Goal: Task Accomplishment & Management: Manage account settings

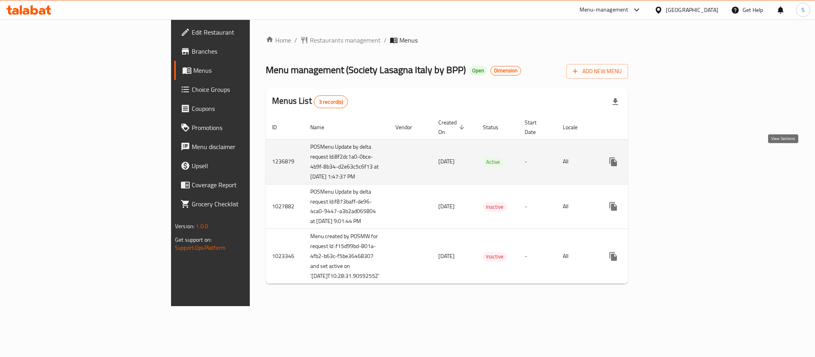
click at [675, 159] on icon "enhanced table" at bounding box center [671, 162] width 10 height 10
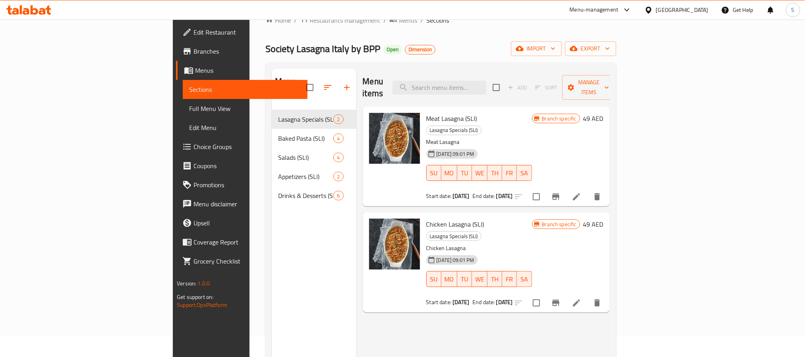
scroll to position [21, 0]
click at [189, 106] on span "Full Menu View" at bounding box center [245, 109] width 112 height 10
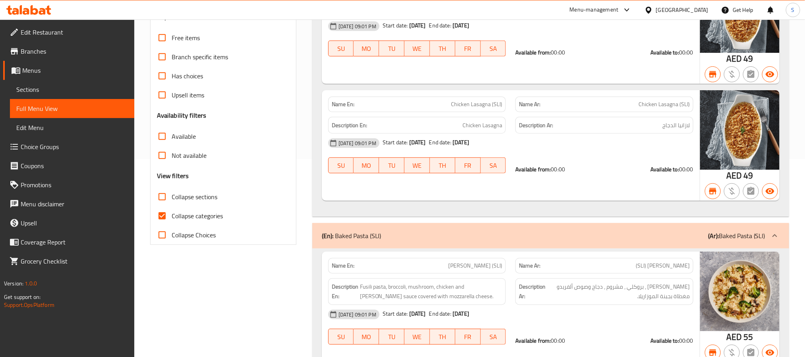
click at [159, 215] on input "Collapse categories" at bounding box center [162, 215] width 19 height 19
checkbox input "false"
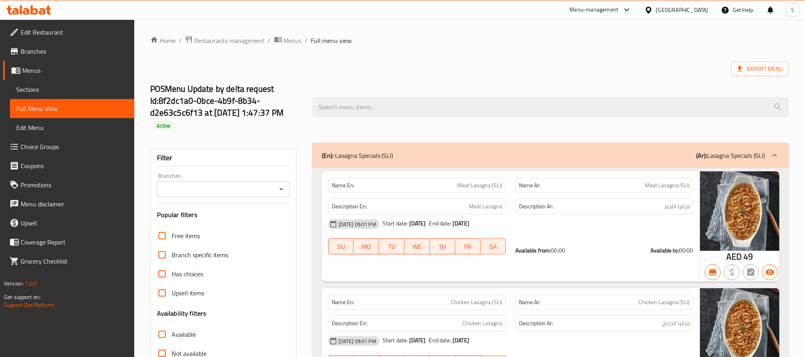
click at [342, 186] on strong "Name En:" at bounding box center [343, 185] width 23 height 8
copy strong "Name En:"
click at [280, 192] on icon "Open" at bounding box center [282, 189] width 10 height 10
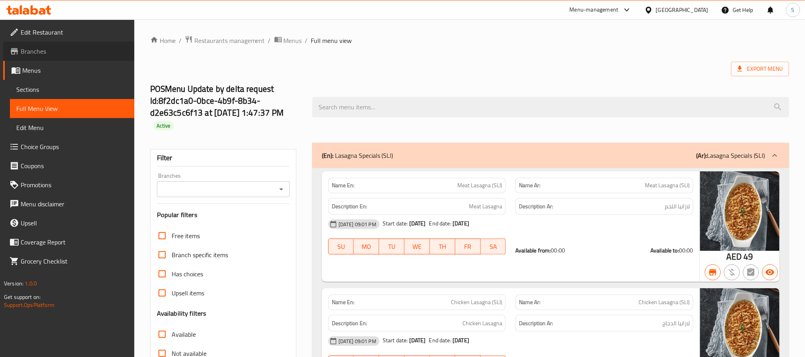
click at [65, 51] on span "Branches" at bounding box center [74, 52] width 107 height 10
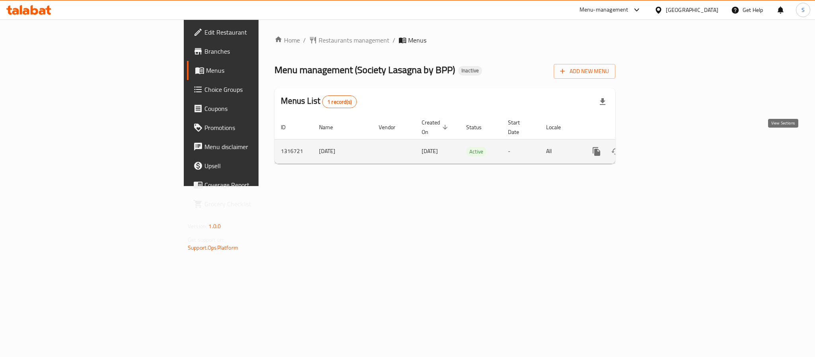
click at [658, 147] on icon "enhanced table" at bounding box center [654, 152] width 10 height 10
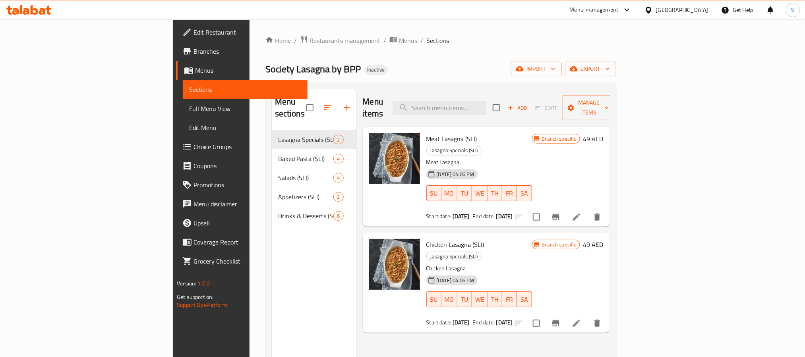
click at [183, 101] on link "Full Menu View" at bounding box center [245, 108] width 124 height 19
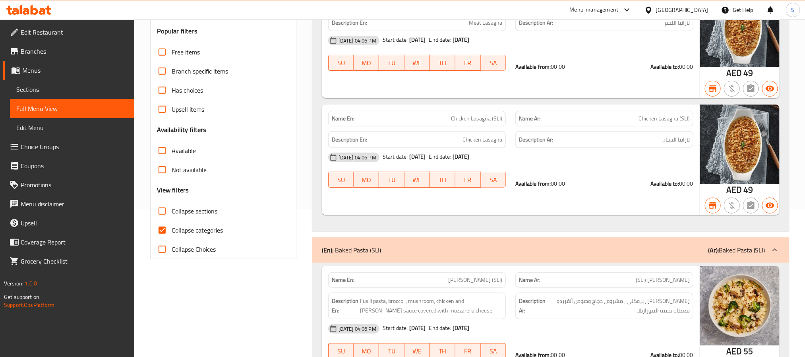
scroll to position [147, 0]
click at [159, 226] on input "Collapse categories" at bounding box center [162, 230] width 19 height 19
checkbox input "false"
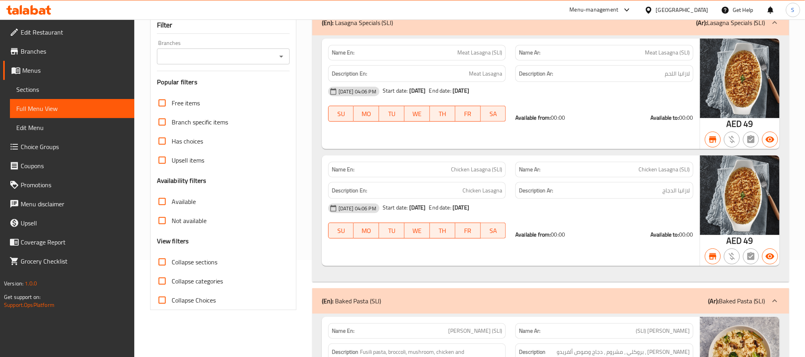
scroll to position [0, 0]
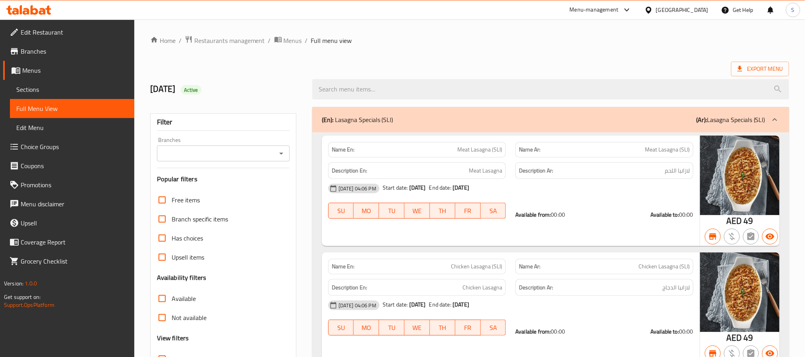
click at [277, 150] on icon "Open" at bounding box center [282, 154] width 10 height 10
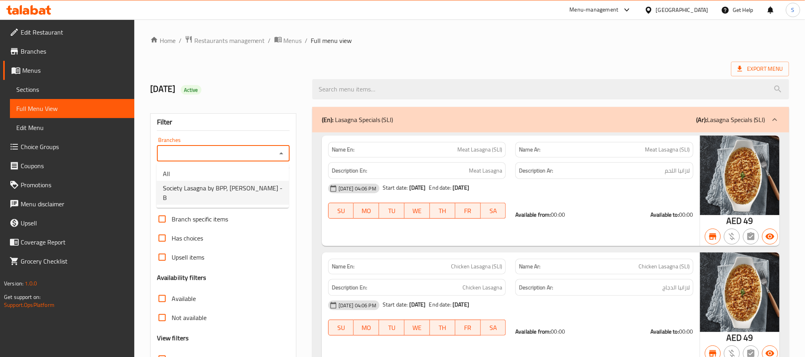
click at [252, 190] on span "Society Lasagna by BPP, Al Salamah - B" at bounding box center [223, 192] width 120 height 19
type input "Society Lasagna by BPP, Al Salamah - B"
click at [160, 300] on input "Available" at bounding box center [162, 298] width 19 height 19
checkbox input "true"
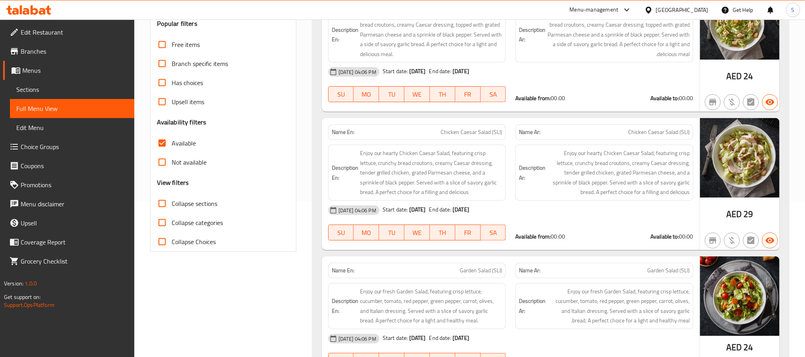
scroll to position [152, 0]
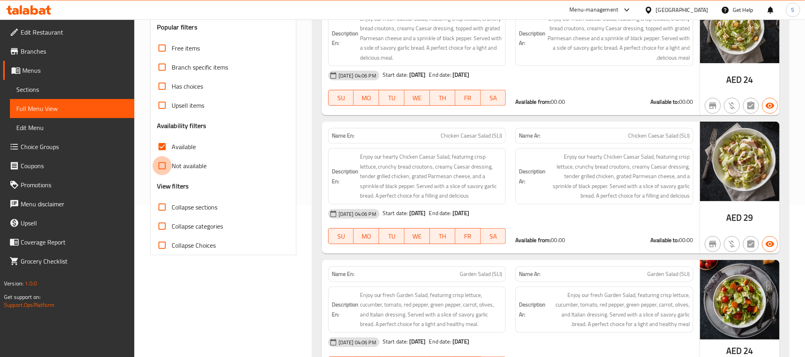
click at [157, 172] on input "Not available" at bounding box center [162, 165] width 19 height 19
checkbox input "true"
click at [160, 151] on input "Available" at bounding box center [162, 146] width 19 height 19
checkbox input "false"
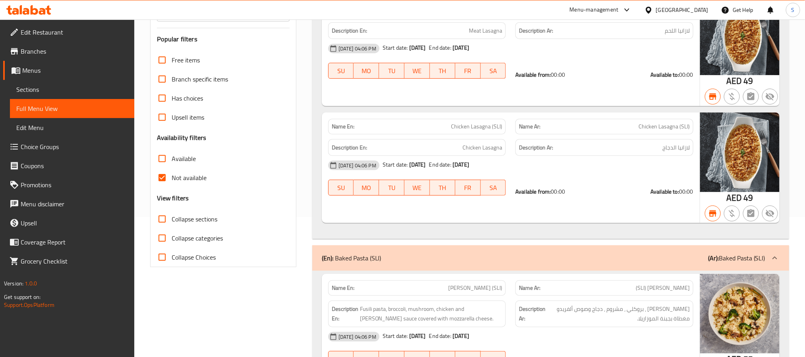
scroll to position [141, 0]
click at [160, 182] on input "Not available" at bounding box center [162, 176] width 19 height 19
checkbox input "false"
drag, startPoint x: 56, startPoint y: 91, endPoint x: 123, endPoint y: 17, distance: 99.4
click at [56, 91] on span "Sections" at bounding box center [72, 90] width 112 height 10
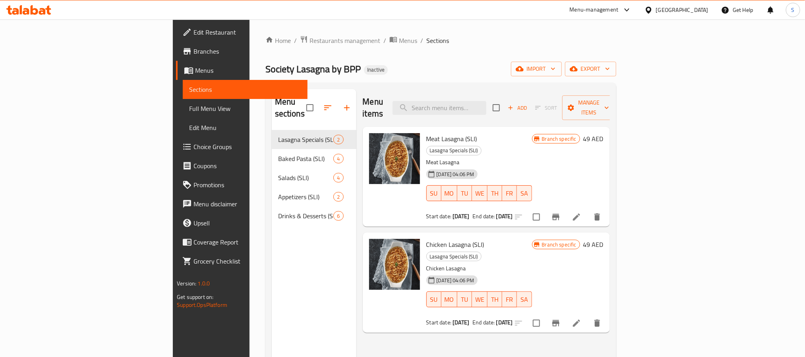
click at [617, 61] on div "Home / Restaurants management / Menus / Sections Society Lasagna by BPP Inactiv…" at bounding box center [441, 243] width 351 height 417
click at [610, 69] on span "export" at bounding box center [591, 69] width 39 height 10
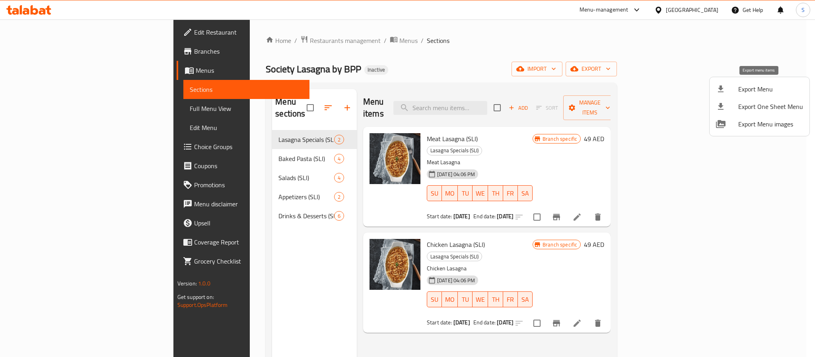
click at [751, 93] on span "Export Menu" at bounding box center [770, 89] width 65 height 10
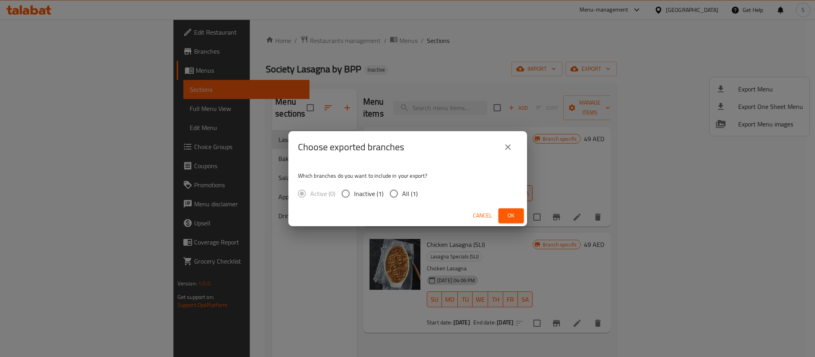
click at [407, 184] on div "Which branches do you want to include in your export? Active (0) Inactive (1) A…" at bounding box center [407, 184] width 239 height 42
click at [408, 197] on span "All (1)" at bounding box center [410, 194] width 16 height 10
click at [402, 197] on input "All (1)" at bounding box center [393, 193] width 17 height 17
radio input "true"
click at [516, 217] on span "Ok" at bounding box center [511, 216] width 13 height 10
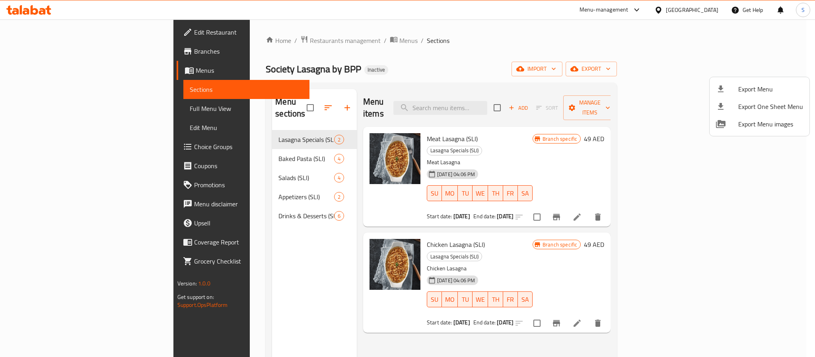
click at [516, 37] on div at bounding box center [407, 178] width 815 height 357
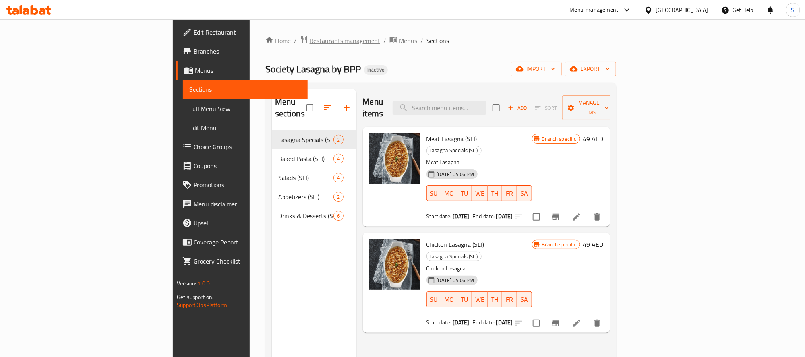
click at [310, 39] on span "Restaurants management" at bounding box center [345, 41] width 71 height 10
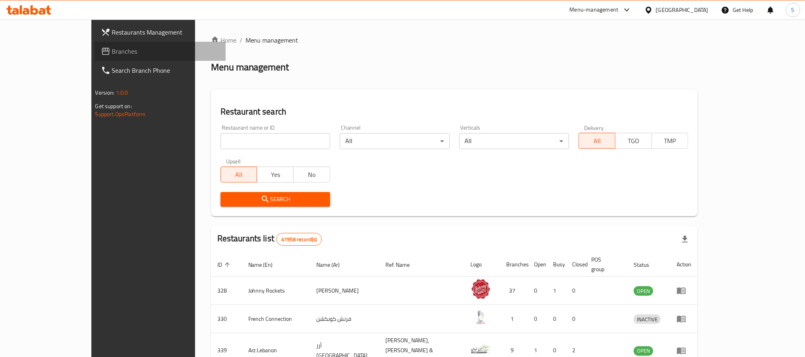
click at [112, 50] on span "Branches" at bounding box center [165, 52] width 107 height 10
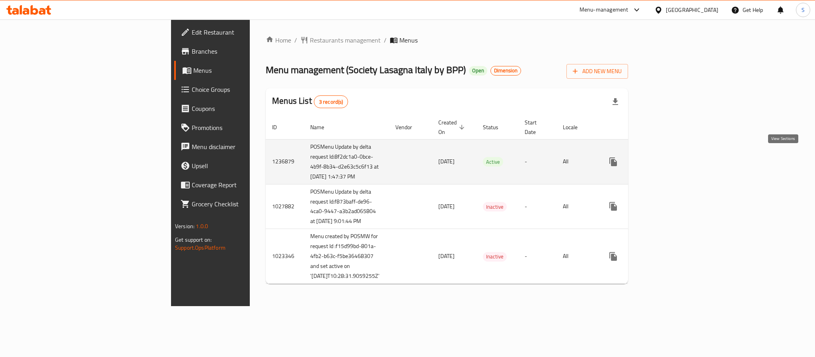
click at [675, 159] on icon "enhanced table" at bounding box center [671, 162] width 10 height 10
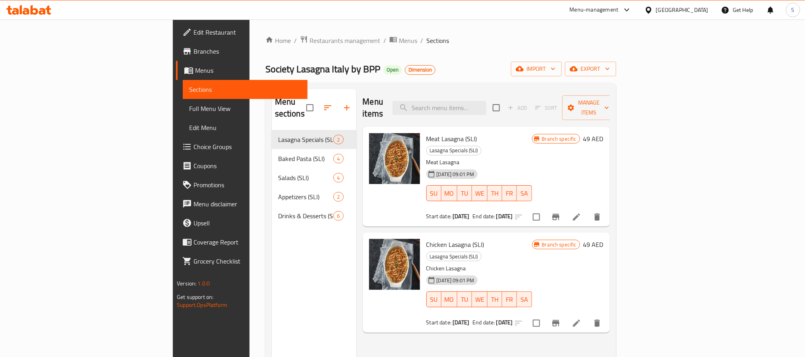
click at [189, 110] on span "Full Menu View" at bounding box center [245, 109] width 112 height 10
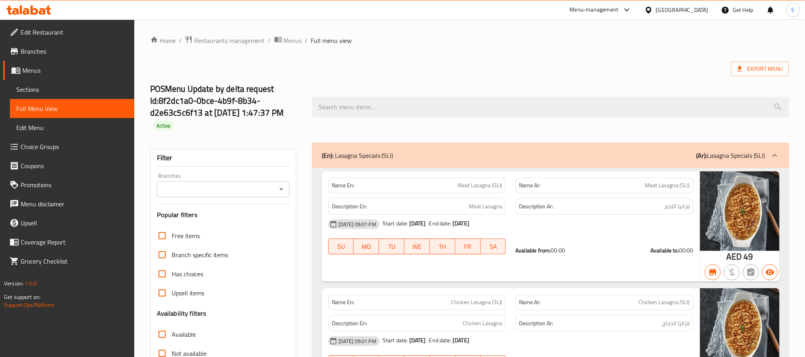
click at [285, 183] on div "Branches" at bounding box center [223, 189] width 133 height 16
click at [284, 189] on icon "Open" at bounding box center [282, 189] width 10 height 10
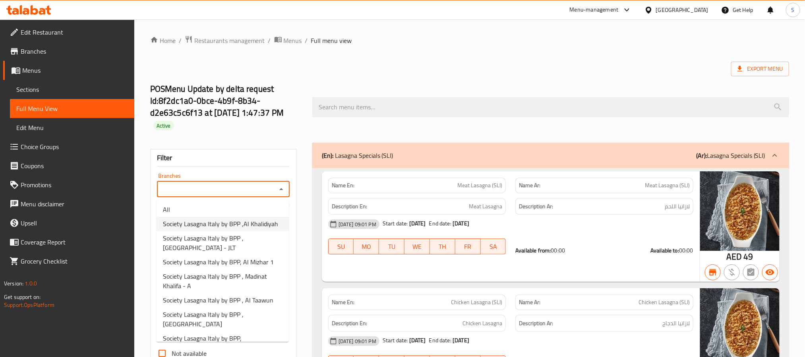
click at [267, 226] on span "Society Lasagna Italy by BPP ,Al Khalidiyah" at bounding box center [220, 224] width 115 height 10
type input "Society Lasagna Italy by BPP ,Al Khalidiyah"
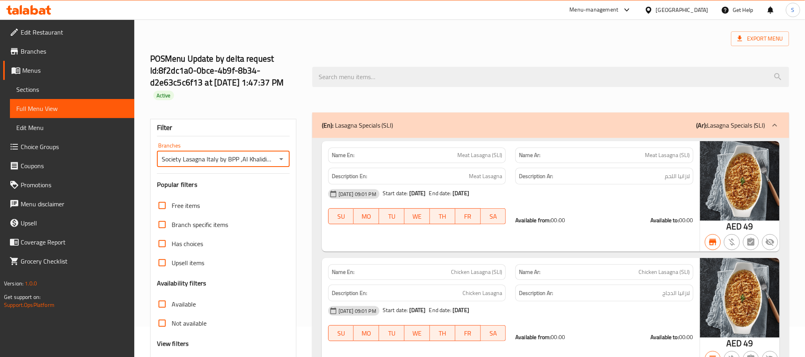
scroll to position [103, 0]
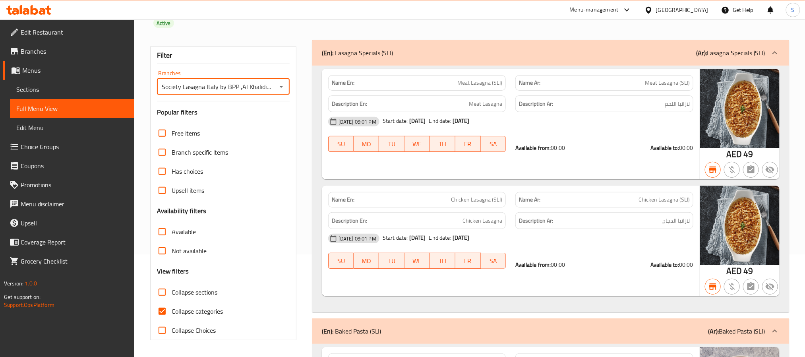
click at [163, 315] on input "Collapse categories" at bounding box center [162, 311] width 19 height 19
checkbox input "false"
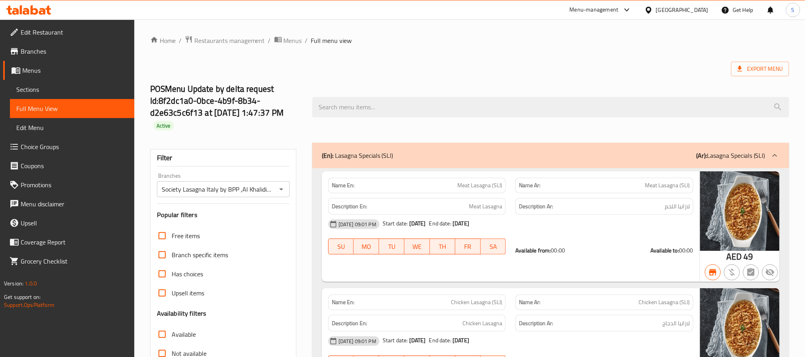
click at [166, 340] on input "Available" at bounding box center [162, 334] width 19 height 19
checkbox input "true"
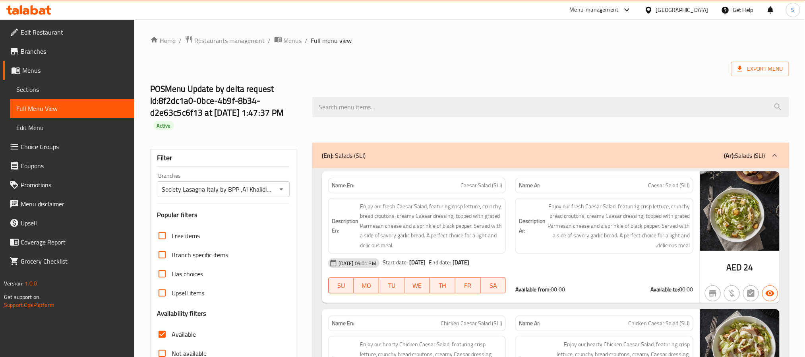
click at [343, 191] on div "Name En: Caesar Salad (SLI)" at bounding box center [417, 186] width 178 height 16
click at [343, 188] on strong "Name En:" at bounding box center [343, 185] width 23 height 8
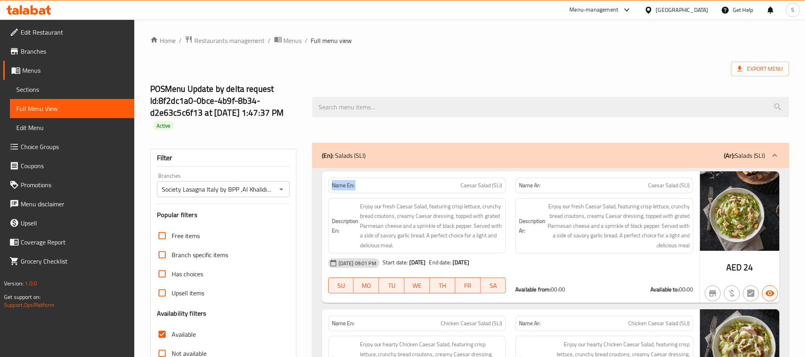
copy strong "Name En:"
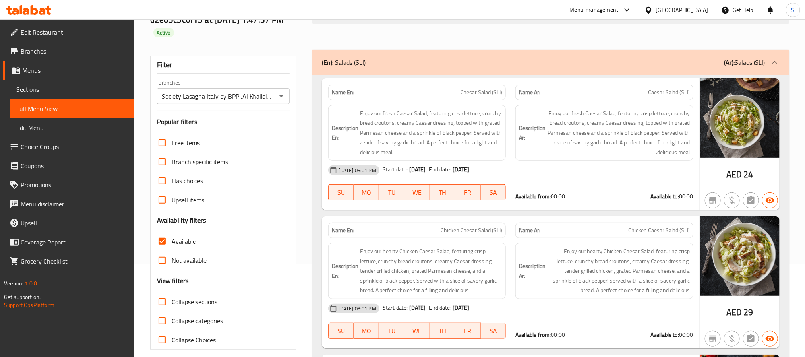
scroll to position [107, 0]
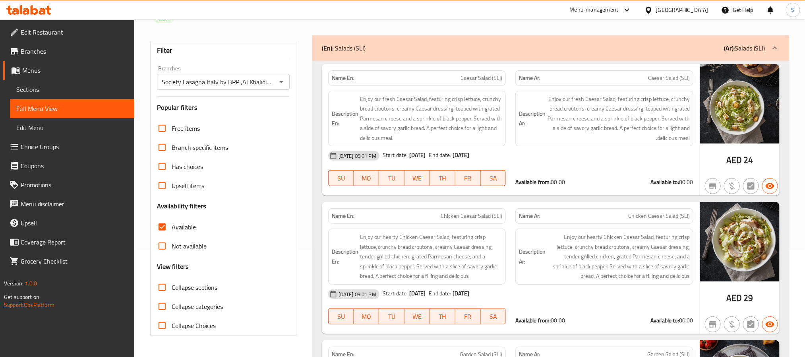
drag, startPoint x: 154, startPoint y: 237, endPoint x: 157, endPoint y: 246, distance: 9.6
click at [154, 237] on input "Not available" at bounding box center [162, 246] width 19 height 19
click at [157, 246] on input "Not available" at bounding box center [162, 246] width 19 height 19
click at [160, 251] on input "Not available" at bounding box center [162, 246] width 19 height 19
checkbox input "true"
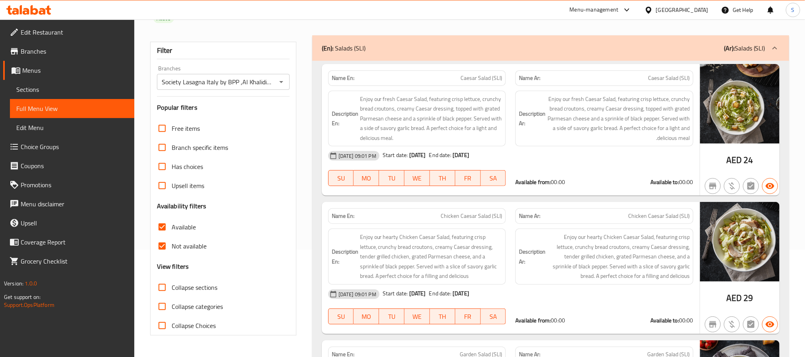
drag, startPoint x: 160, startPoint y: 234, endPoint x: 253, endPoint y: 191, distance: 102.5
click at [160, 233] on input "Available" at bounding box center [162, 226] width 19 height 19
checkbox input "false"
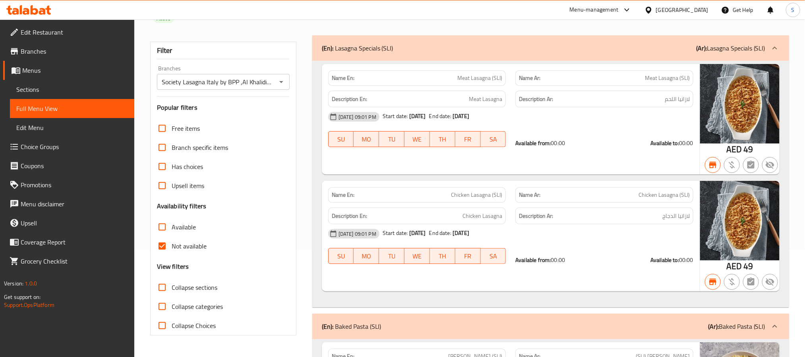
click at [333, 79] on strong "Name En:" at bounding box center [343, 78] width 23 height 8
copy strong "Name En:"
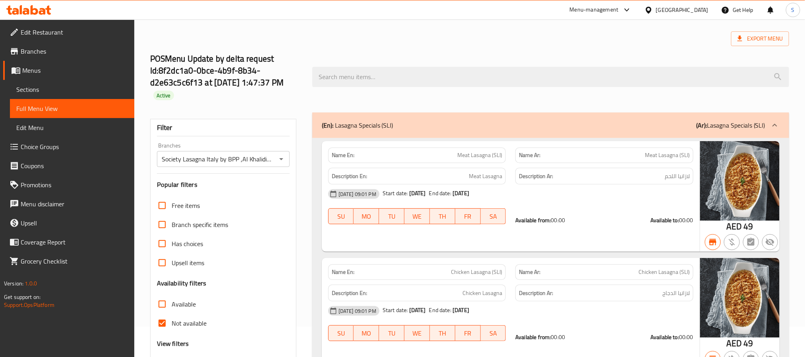
scroll to position [120, 0]
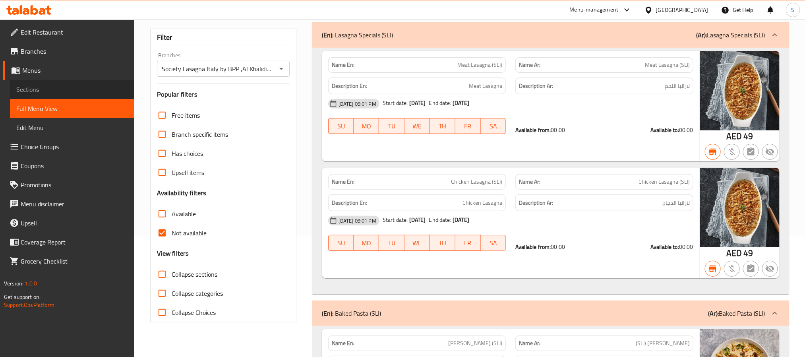
click at [53, 91] on span "Sections" at bounding box center [72, 90] width 112 height 10
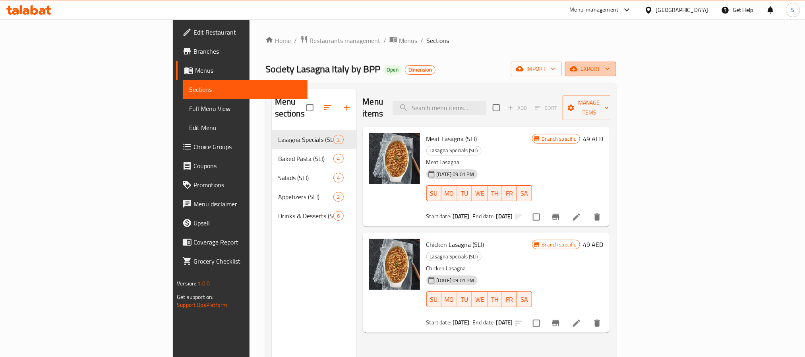
click at [617, 62] on button "export" at bounding box center [590, 69] width 51 height 15
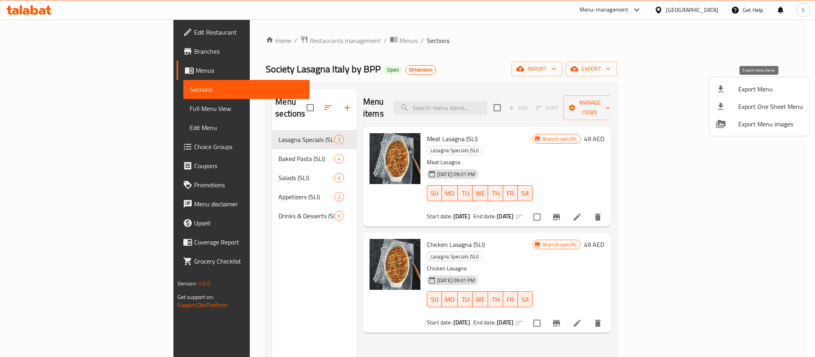
click at [761, 89] on span "Export Menu" at bounding box center [770, 89] width 65 height 10
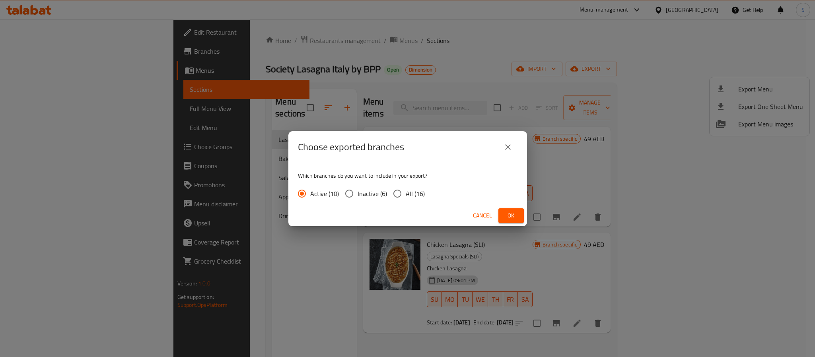
click at [390, 190] on input "All (16)" at bounding box center [397, 193] width 17 height 17
radio input "true"
click at [514, 213] on span "Ok" at bounding box center [511, 216] width 13 height 10
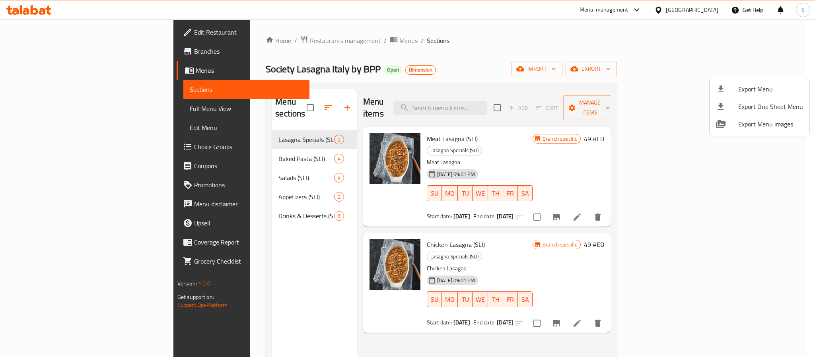
click at [505, 52] on div at bounding box center [407, 178] width 815 height 357
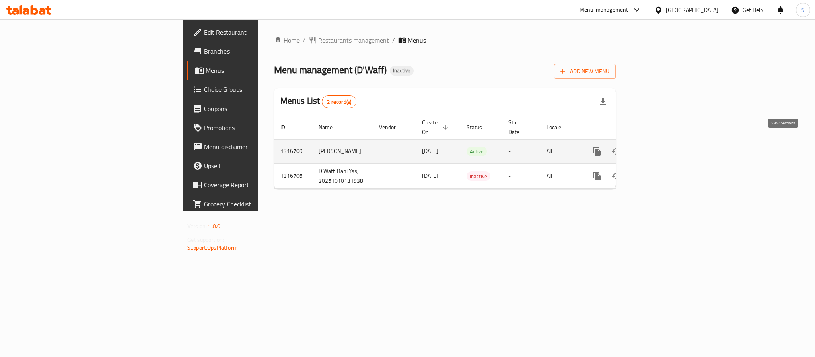
click at [659, 147] on icon "enhanced table" at bounding box center [654, 152] width 10 height 10
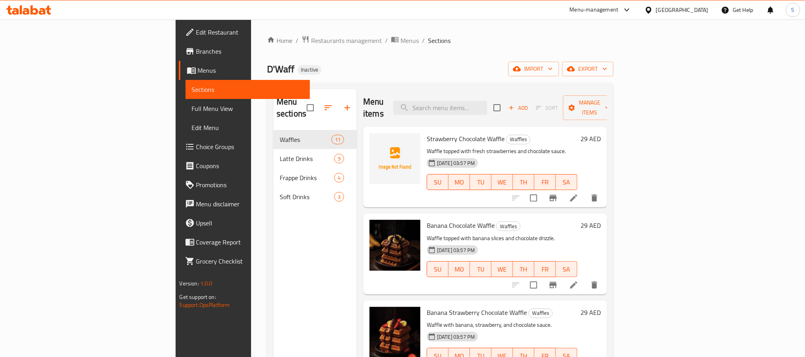
click at [353, 60] on div "Home / Restaurants management / Menus / Sections D'Waff Inactive import export …" at bounding box center [440, 243] width 347 height 417
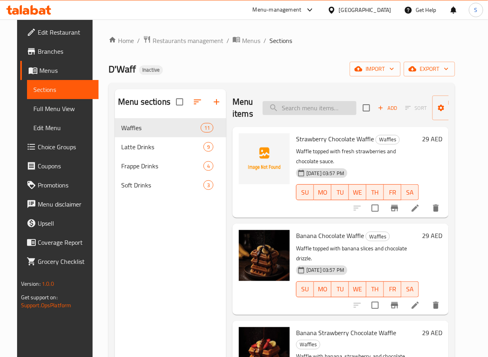
click at [314, 107] on input "search" at bounding box center [310, 108] width 94 height 14
paste input "Iced Mix Berry Latte"
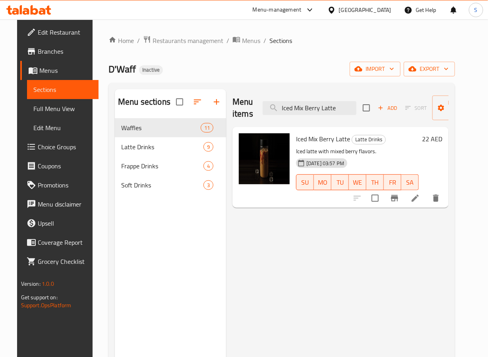
type input "Iced Mix Berry Latte"
click at [427, 193] on li at bounding box center [415, 198] width 22 height 14
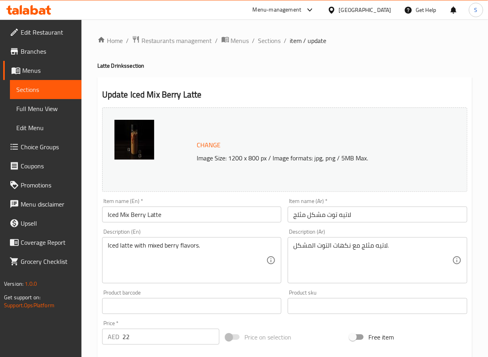
click at [314, 215] on input "لاتيه توت مشكل مثلج" at bounding box center [378, 214] width 180 height 16
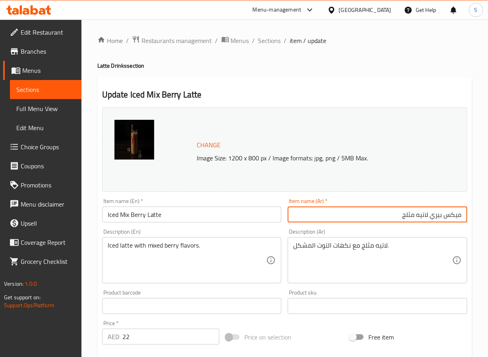
type input "ميكس بيري لاتيه مثلج"
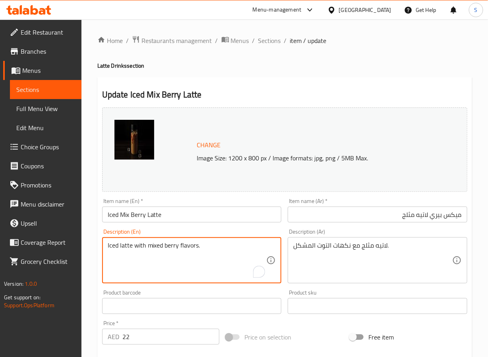
click at [204, 252] on textarea "Iced latte with mixed berry flavors." at bounding box center [187, 260] width 159 height 38
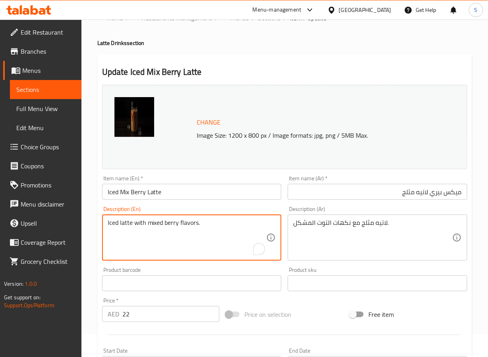
scroll to position [216, 0]
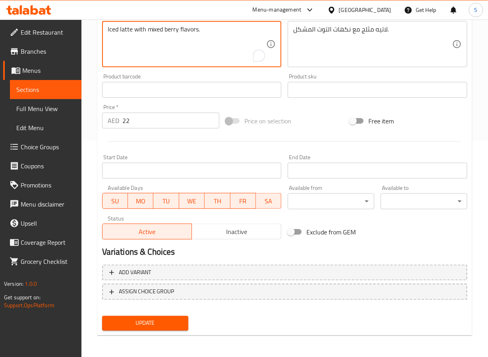
click at [159, 316] on button "Update" at bounding box center [145, 323] width 87 height 15
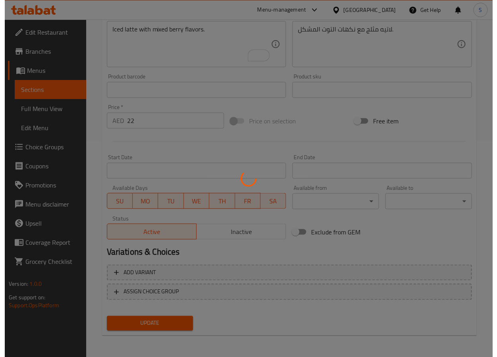
scroll to position [0, 0]
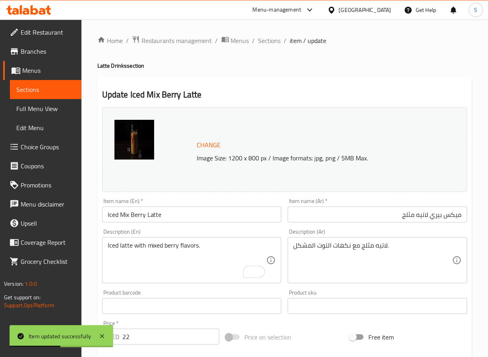
drag, startPoint x: 268, startPoint y: 39, endPoint x: 253, endPoint y: 8, distance: 34.5
click at [268, 39] on span "Sections" at bounding box center [269, 41] width 23 height 10
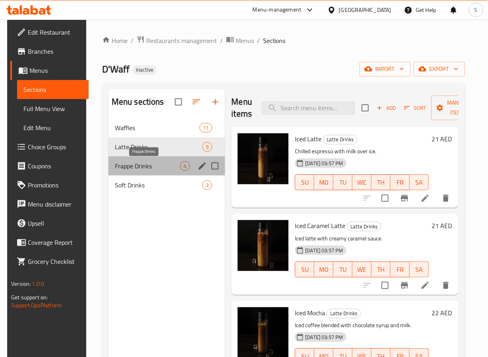
drag, startPoint x: 152, startPoint y: 162, endPoint x: 151, endPoint y: 189, distance: 26.7
click at [151, 162] on span "Frappe Drinks" at bounding box center [148, 166] width 66 height 10
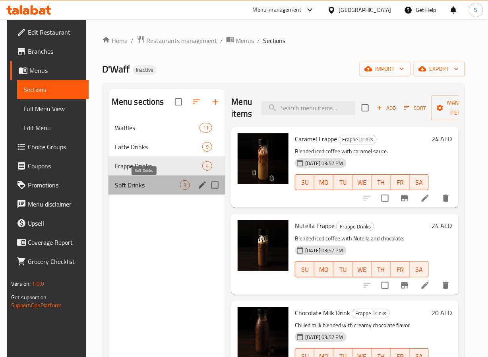
click at [151, 186] on span "Soft Drinks" at bounding box center [148, 185] width 66 height 10
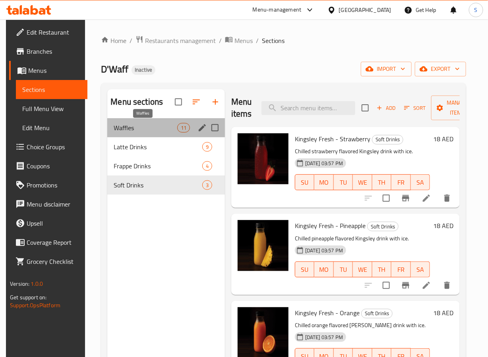
click at [163, 126] on span "Waffles" at bounding box center [145, 128] width 63 height 10
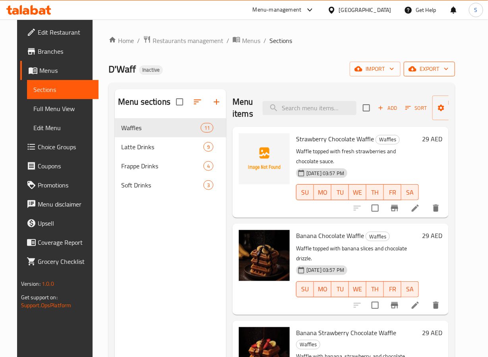
click at [449, 70] on span "export" at bounding box center [429, 69] width 39 height 10
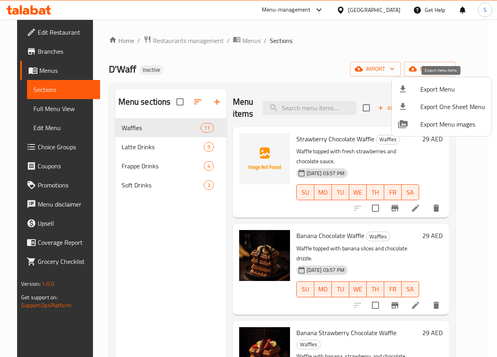
click at [444, 85] on span "Export Menu" at bounding box center [453, 89] width 65 height 10
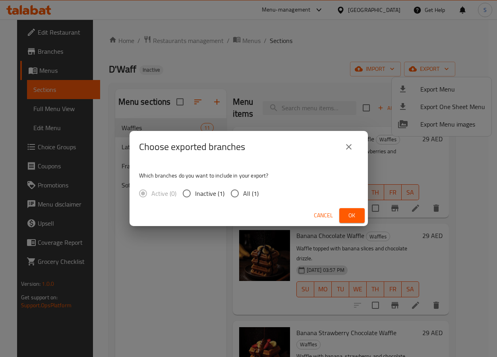
click at [242, 197] on input "All (1)" at bounding box center [235, 193] width 17 height 17
radio input "true"
click at [353, 213] on span "Ok" at bounding box center [352, 215] width 13 height 10
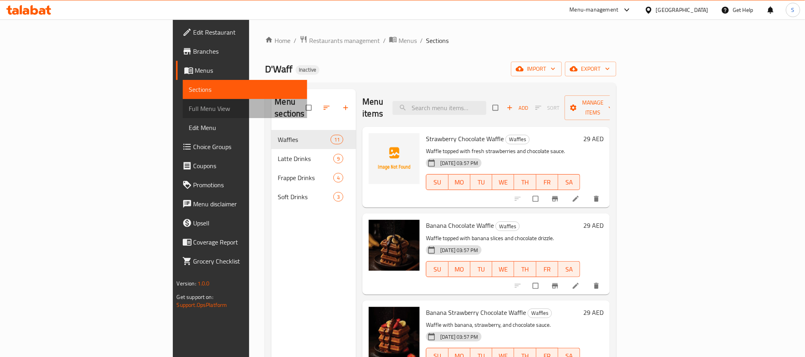
click at [189, 110] on span "Full Menu View" at bounding box center [245, 109] width 112 height 10
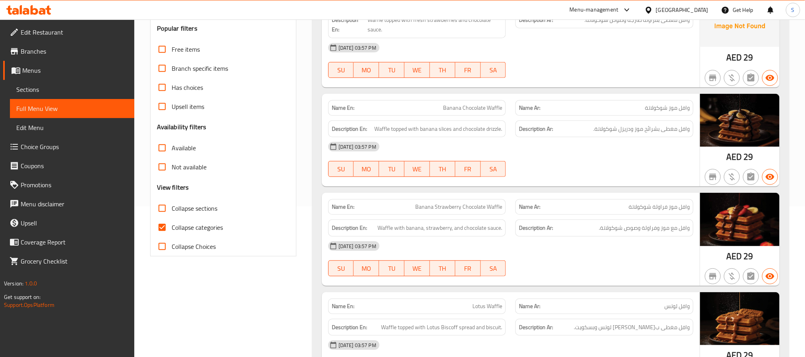
scroll to position [150, 0]
click at [158, 231] on input "Collapse categories" at bounding box center [162, 227] width 19 height 19
checkbox input "false"
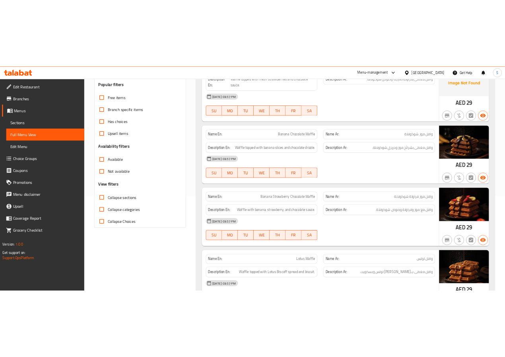
scroll to position [0, 0]
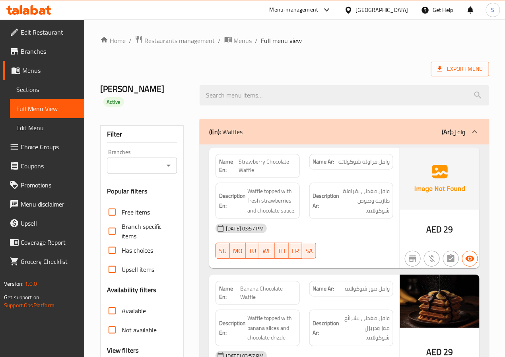
click at [188, 97] on div "OMAR Active" at bounding box center [145, 95] width 100 height 47
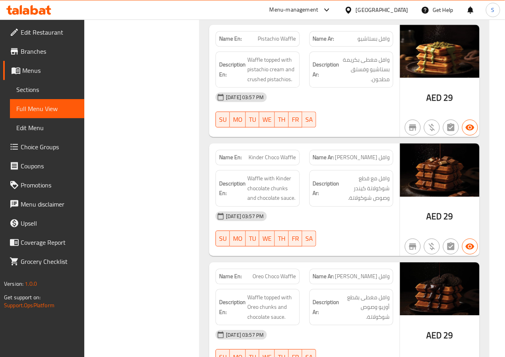
scroll to position [623, 0]
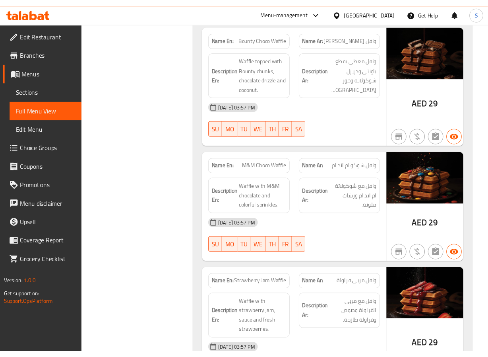
scroll to position [982, 0]
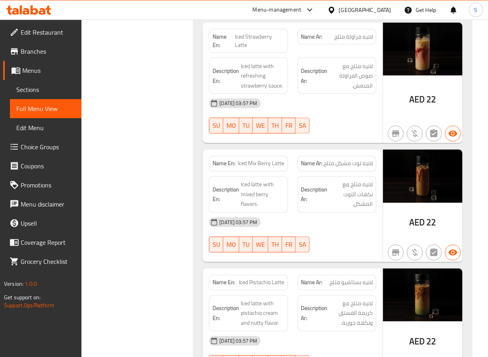
scroll to position [2353, 0]
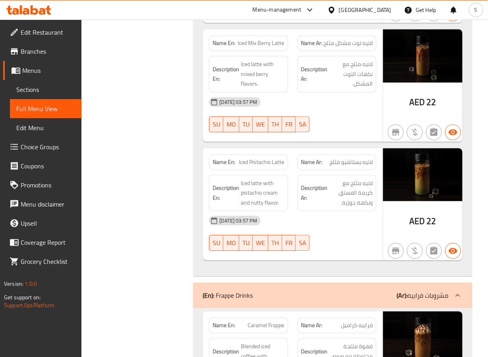
scroll to position [2473, 0]
click at [255, 39] on span "Iced Mix Berry Latte" at bounding box center [261, 43] width 47 height 8
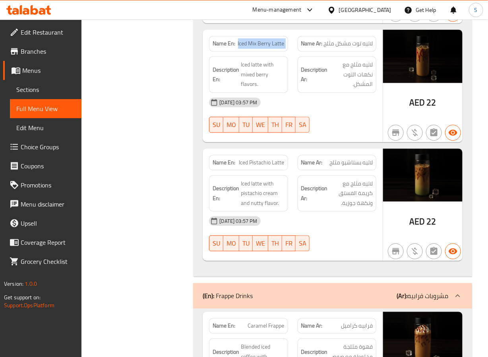
click at [255, 39] on span "Iced Mix Berry Latte" at bounding box center [261, 43] width 47 height 8
copy span "Iced Mix Berry Latte"
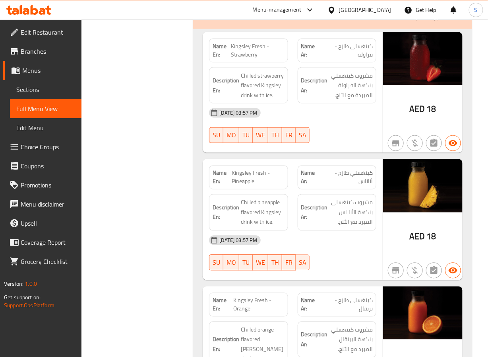
scroll to position [3316, 0]
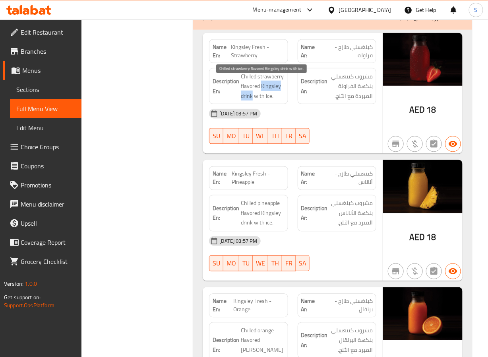
drag, startPoint x: 262, startPoint y: 93, endPoint x: 253, endPoint y: 107, distance: 16.2
click at [253, 101] on span "Chilled strawberry flavored Kingsley drink with ice." at bounding box center [262, 86] width 43 height 29
copy span "Kingsley drink"
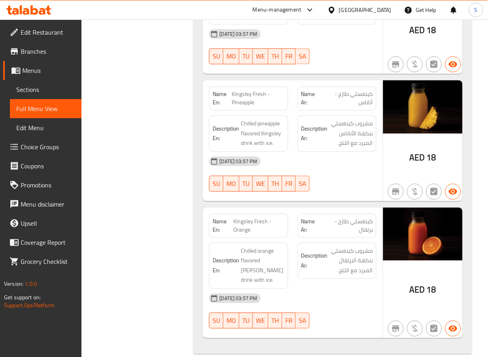
scroll to position [3408, 0]
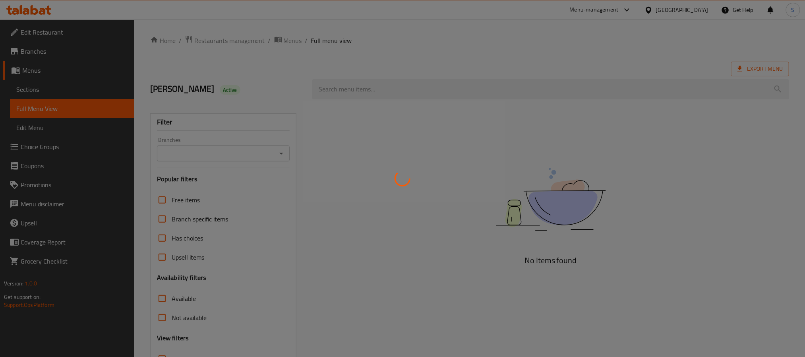
click at [280, 89] on div at bounding box center [402, 178] width 805 height 357
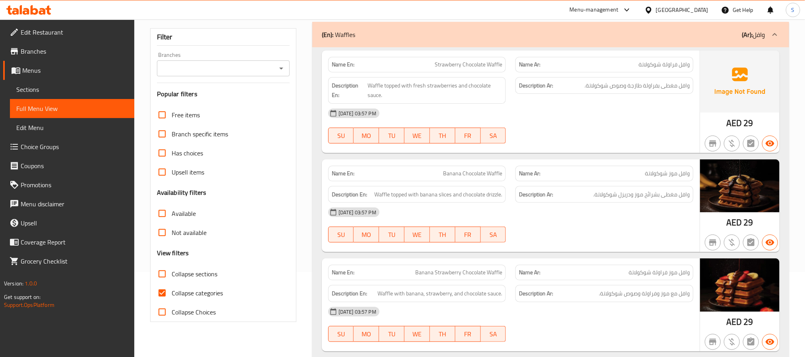
scroll to position [101, 0]
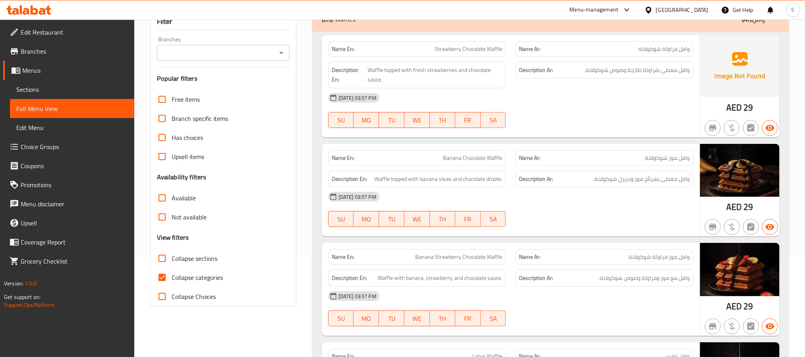
click at [161, 279] on input "Collapse categories" at bounding box center [162, 277] width 19 height 19
checkbox input "false"
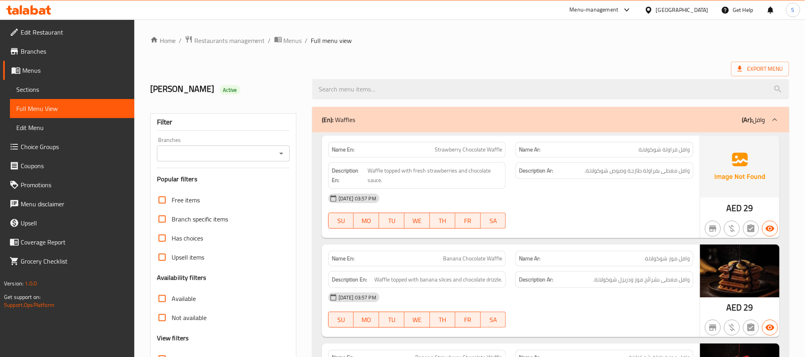
click at [50, 52] on span "Branches" at bounding box center [74, 52] width 107 height 10
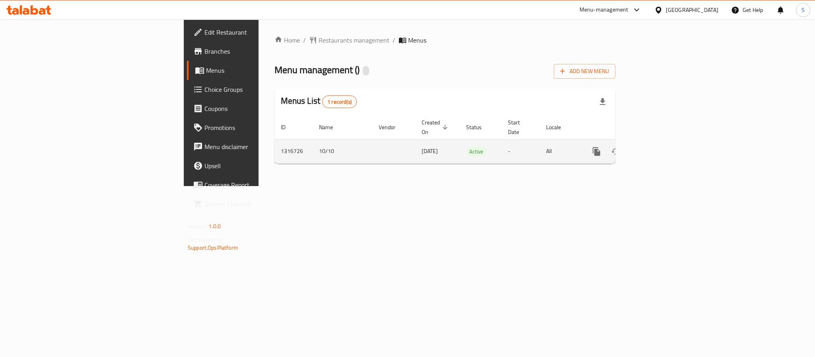
click at [658, 147] on icon "enhanced table" at bounding box center [654, 152] width 10 height 10
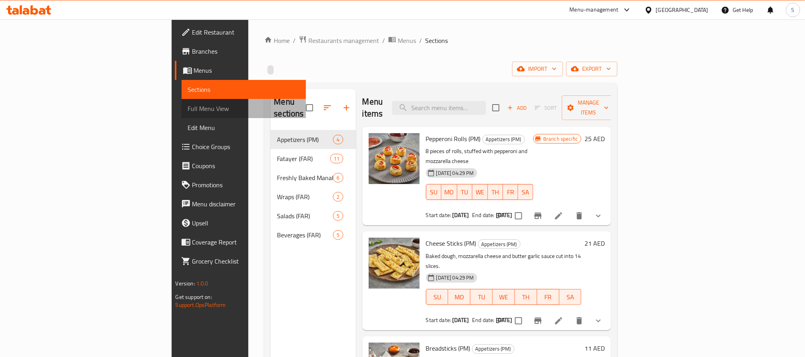
click at [188, 109] on span "Full Menu View" at bounding box center [244, 109] width 112 height 10
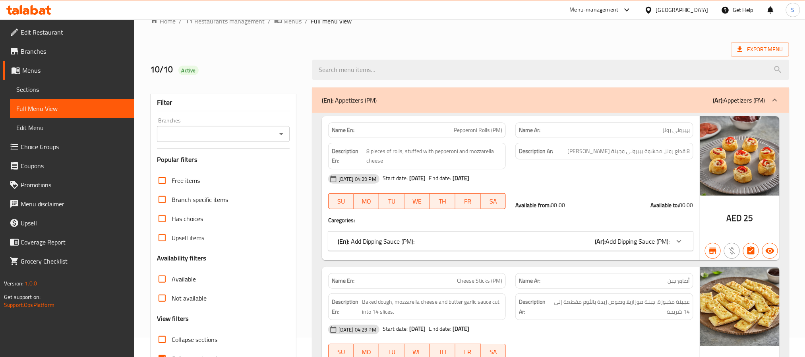
scroll to position [109, 0]
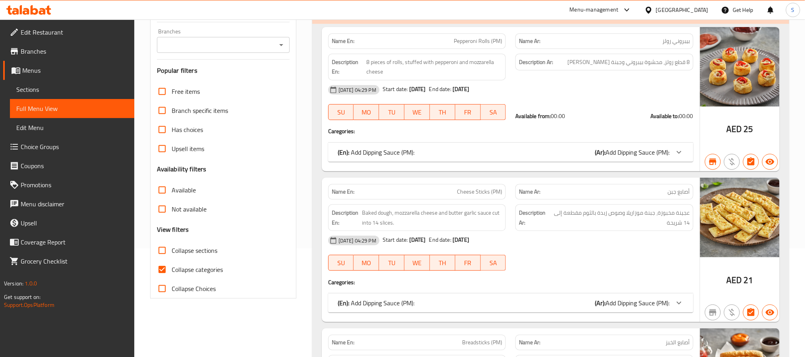
click at [164, 272] on input "Collapse categories" at bounding box center [162, 269] width 19 height 19
checkbox input "false"
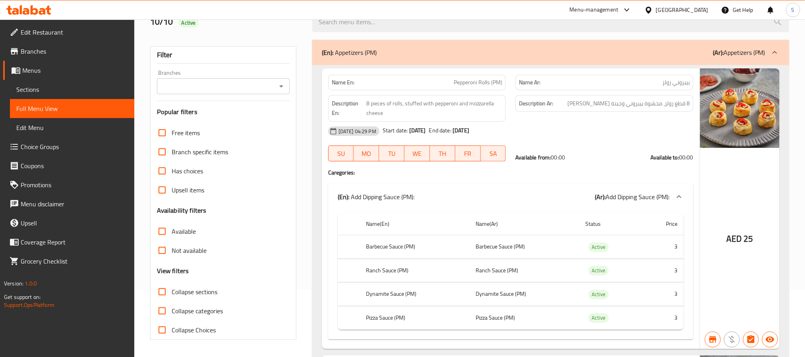
scroll to position [92, 0]
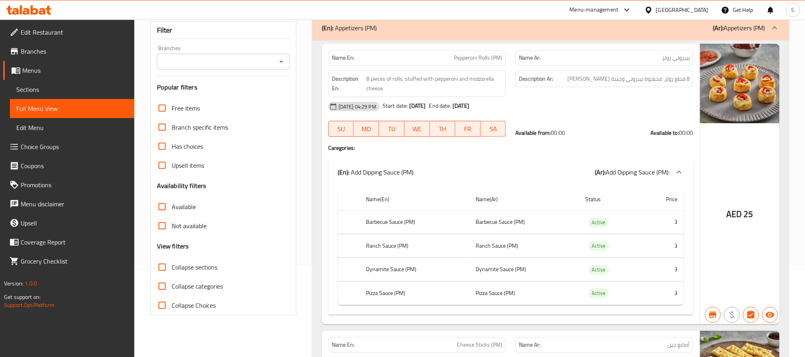
click at [250, 68] on div "Branches" at bounding box center [223, 62] width 133 height 16
click at [278, 58] on icon "Open" at bounding box center [282, 62] width 10 height 10
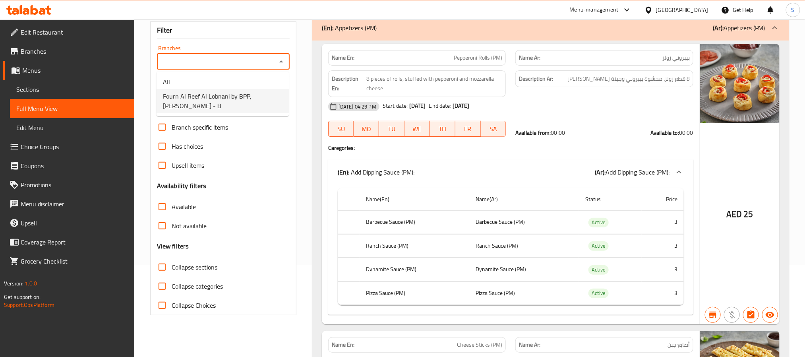
click at [222, 101] on span "Fourn Al Reef Al Lobnani by BPP, Al Salamah - B" at bounding box center [223, 100] width 120 height 19
type input "Fourn Al Reef Al Lobnani by BPP, Al Salamah - B"
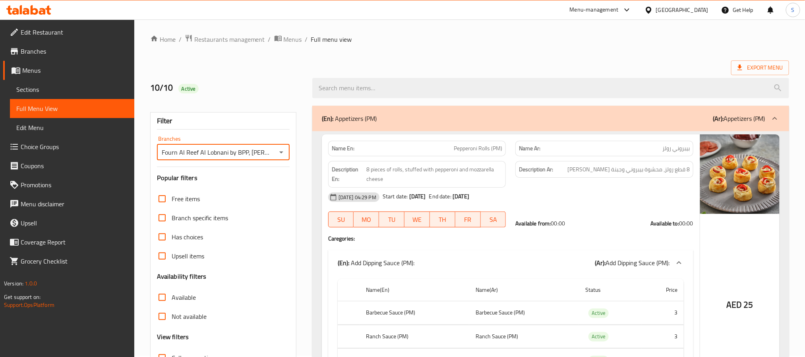
scroll to position [0, 0]
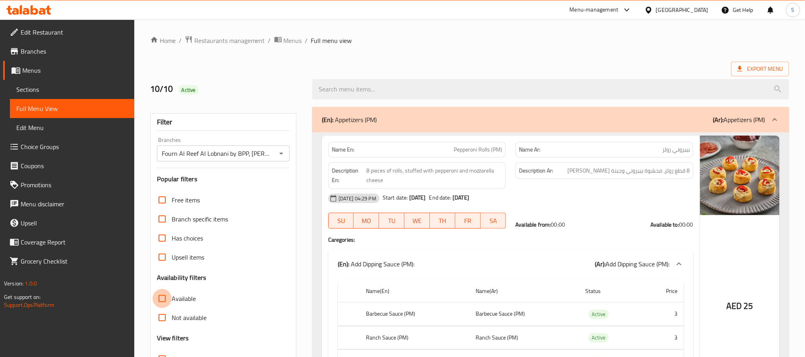
click at [159, 304] on input "Available" at bounding box center [162, 298] width 19 height 19
checkbox input "true"
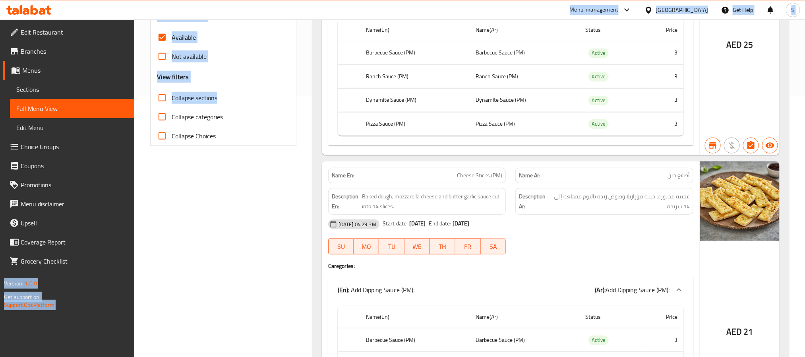
scroll to position [0, 0]
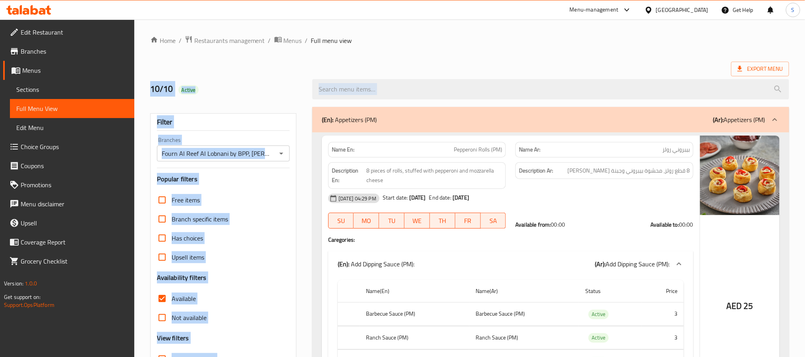
drag, startPoint x: 289, startPoint y: 90, endPoint x: 278, endPoint y: 64, distance: 27.5
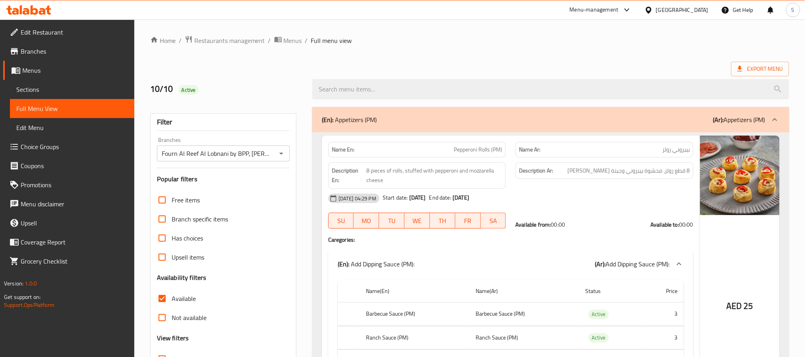
click at [278, 64] on div "Export Menu" at bounding box center [469, 69] width 639 height 15
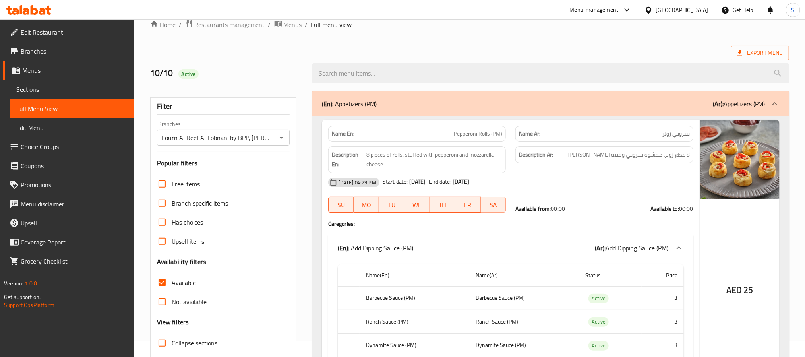
scroll to position [15, 0]
click at [161, 301] on input "Not available" at bounding box center [162, 302] width 19 height 19
checkbox input "true"
click at [163, 284] on input "Available" at bounding box center [162, 283] width 19 height 19
checkbox input "false"
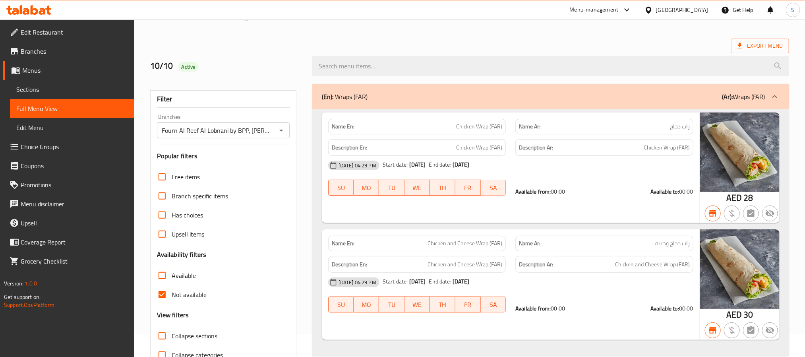
scroll to position [0, 0]
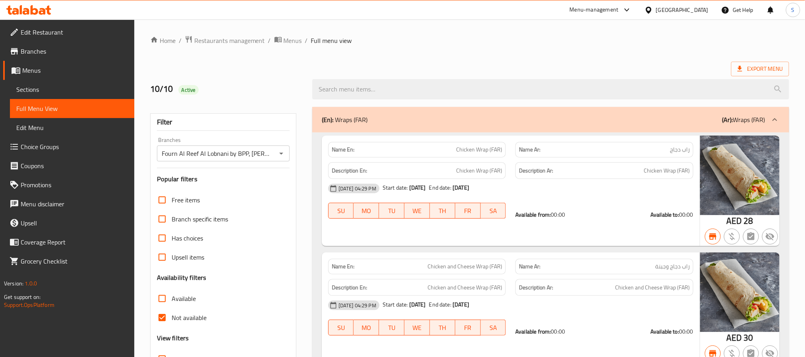
drag, startPoint x: 31, startPoint y: 85, endPoint x: 261, endPoint y: 11, distance: 241.9
click at [31, 85] on span "Sections" at bounding box center [72, 90] width 112 height 10
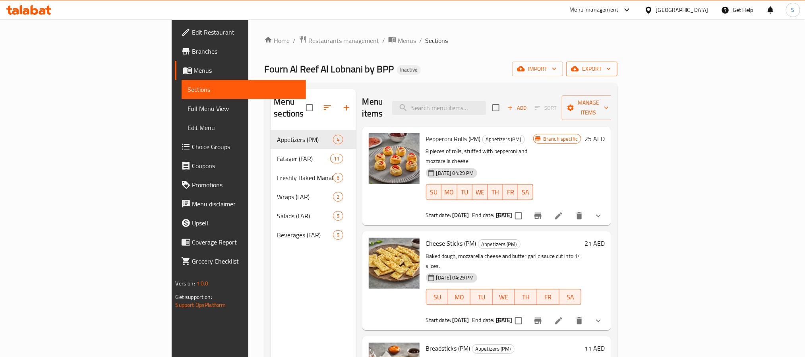
click at [611, 73] on span "export" at bounding box center [592, 69] width 39 height 10
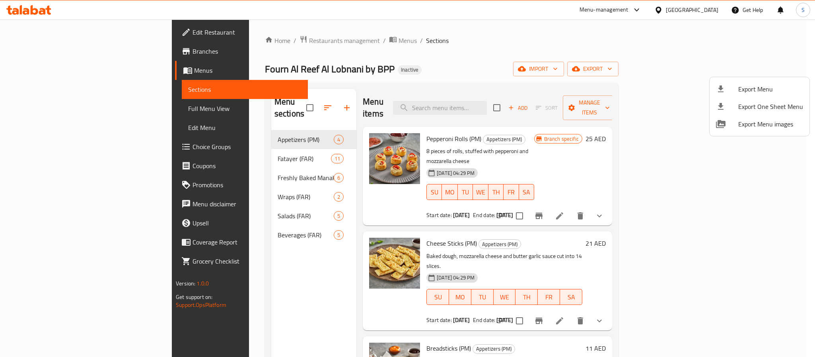
click at [364, 34] on div at bounding box center [407, 178] width 815 height 357
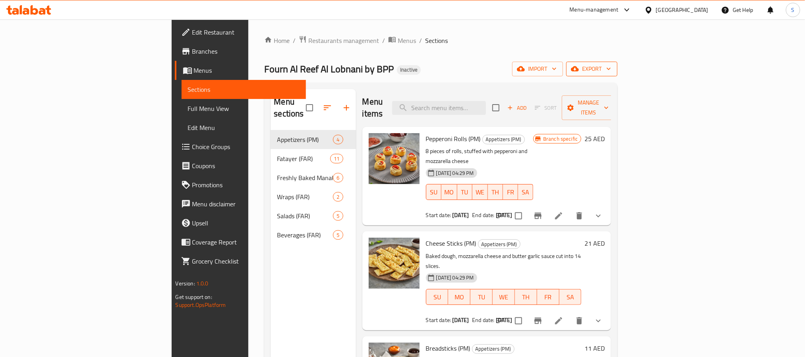
click at [611, 69] on span "export" at bounding box center [592, 69] width 39 height 10
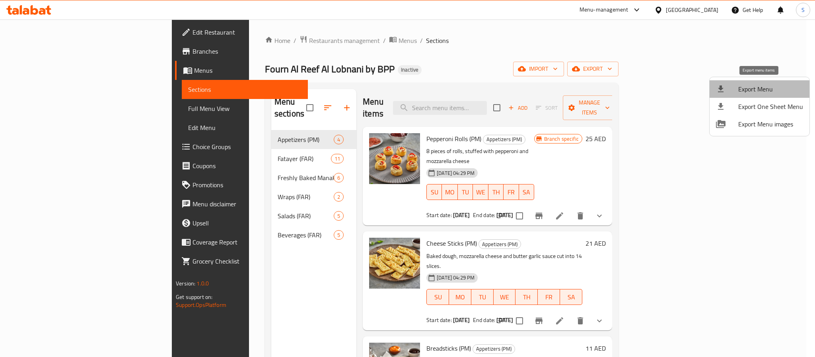
click at [760, 94] on span "Export Menu" at bounding box center [770, 89] width 65 height 10
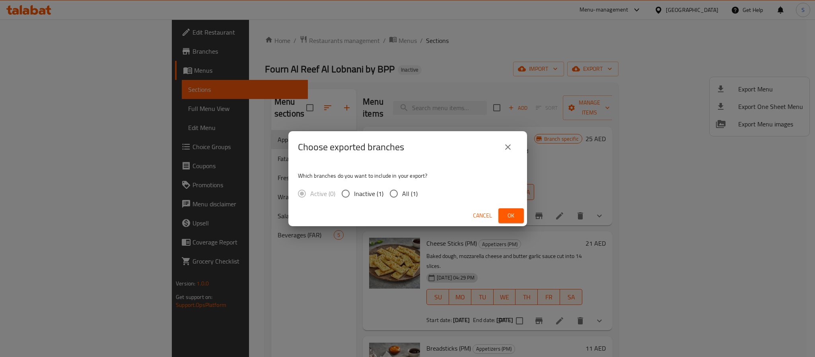
click at [393, 198] on input "All (1)" at bounding box center [393, 193] width 17 height 17
radio input "true"
click at [507, 214] on span "Ok" at bounding box center [511, 216] width 13 height 10
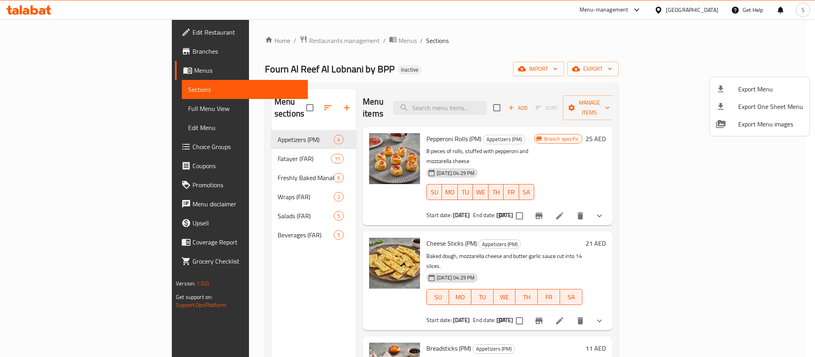
drag, startPoint x: 572, startPoint y: 37, endPoint x: 549, endPoint y: 28, distance: 24.6
click at [572, 37] on div at bounding box center [407, 178] width 815 height 357
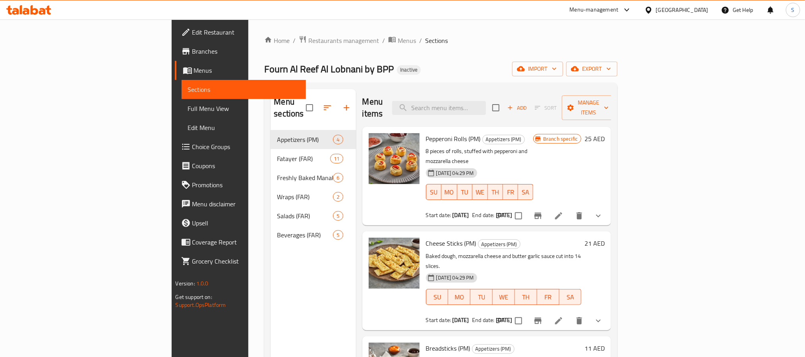
drag, startPoint x: 44, startPoint y: 39, endPoint x: 44, endPoint y: 35, distance: 4.4
click at [175, 39] on link "Edit Restaurant" at bounding box center [240, 32] width 131 height 19
click at [192, 35] on span "Edit Restaurant" at bounding box center [245, 32] width 107 height 10
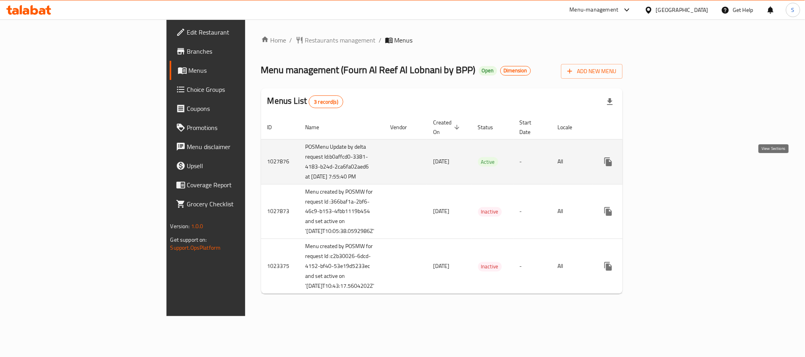
click at [671, 165] on icon "enhanced table" at bounding box center [666, 162] width 10 height 10
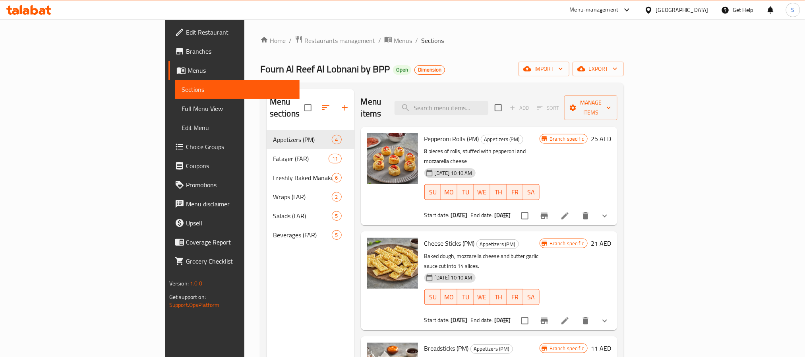
click at [182, 109] on span "Full Menu View" at bounding box center [238, 109] width 112 height 10
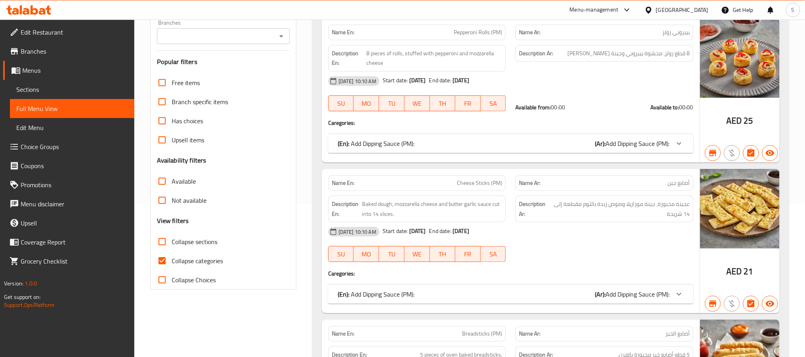
scroll to position [178, 0]
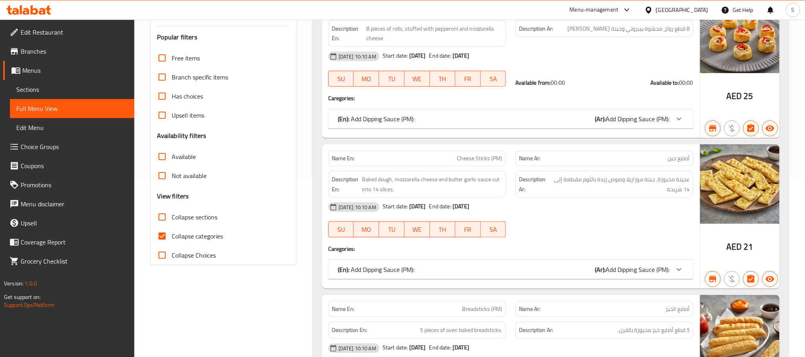
click at [165, 239] on input "Collapse categories" at bounding box center [162, 236] width 19 height 19
checkbox input "false"
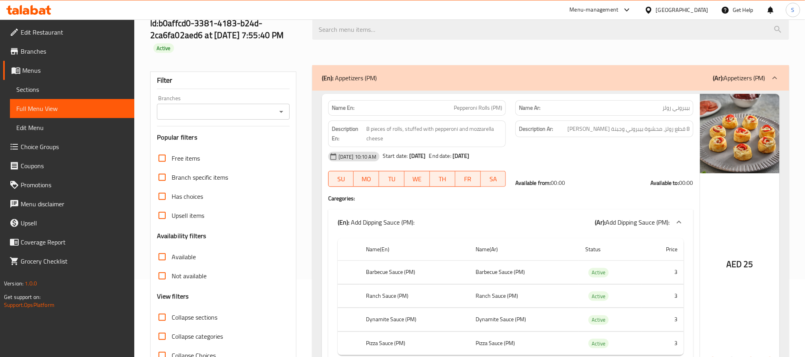
scroll to position [0, 0]
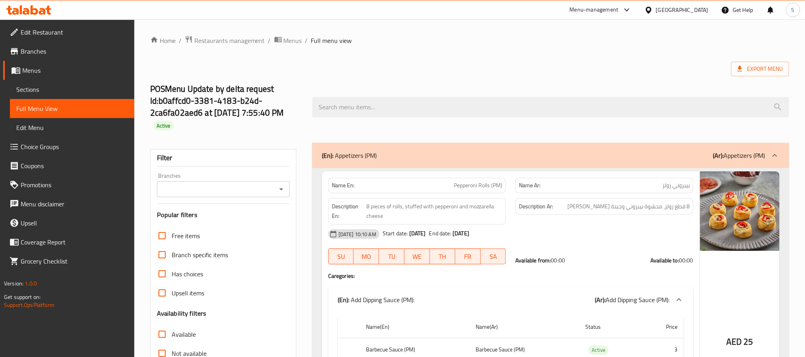
click at [350, 184] on strong "Name En:" at bounding box center [343, 185] width 23 height 8
copy strong "Name En:"
click at [277, 190] on icon "Open" at bounding box center [282, 189] width 10 height 10
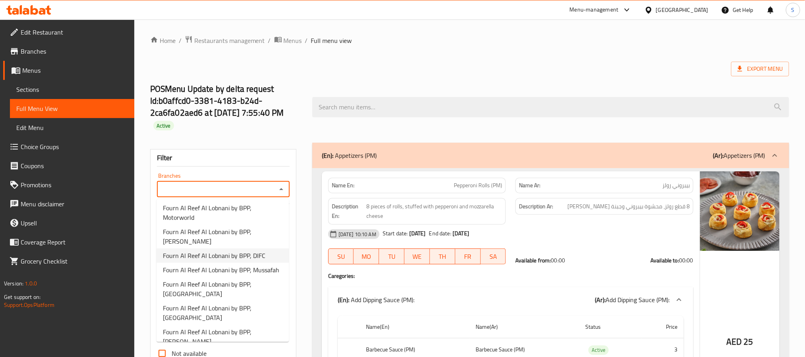
scroll to position [86, 0]
click at [232, 255] on span "Fourn Al Reef Al Lobnani by BPP, DIFC" at bounding box center [214, 257] width 103 height 10
type input "Fourn Al Reef Al Lobnani by BPP, DIFC"
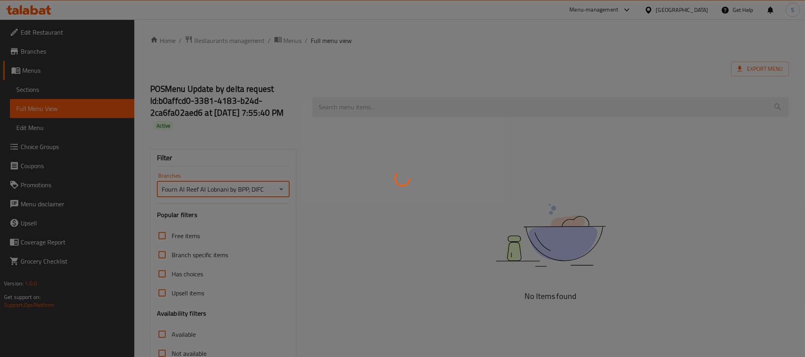
click at [304, 237] on div at bounding box center [402, 178] width 805 height 357
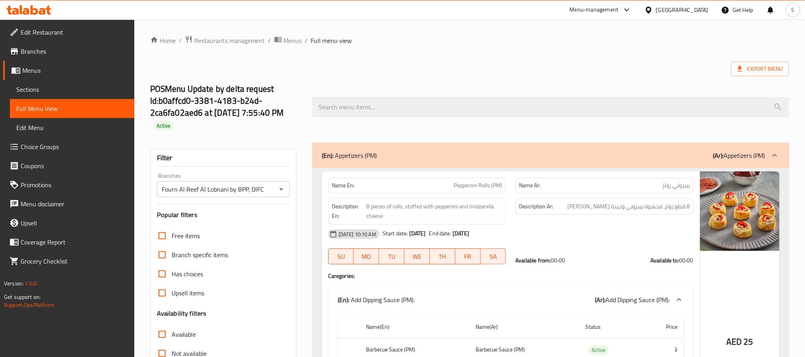
scroll to position [138, 0]
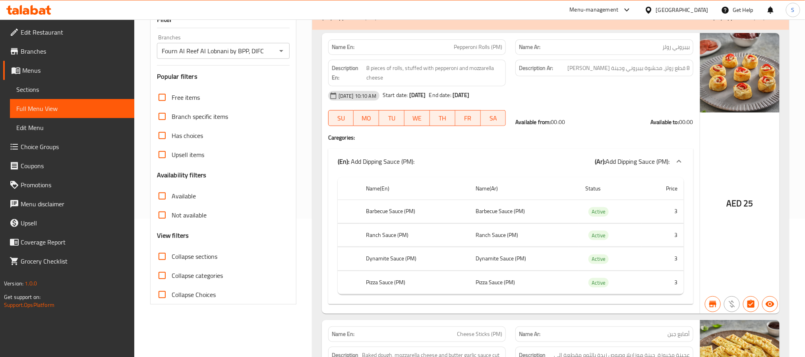
click at [165, 199] on input "Available" at bounding box center [162, 195] width 19 height 19
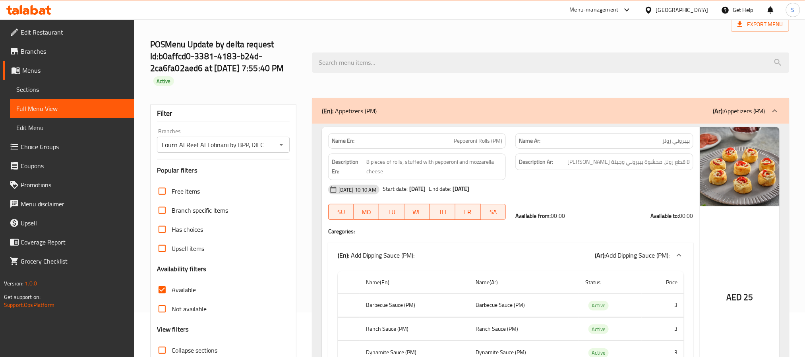
scroll to position [0, 0]
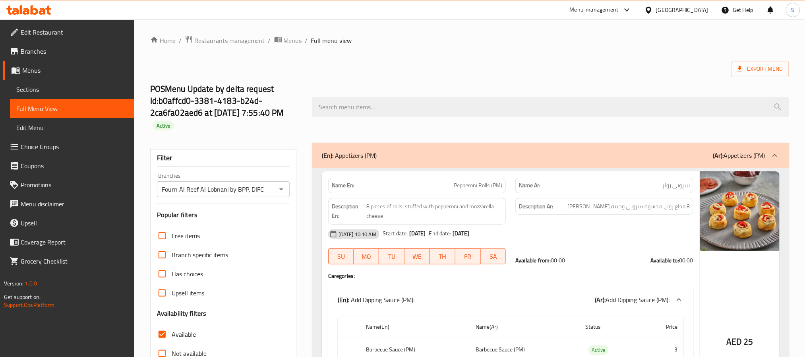
click at [342, 190] on strong "Name En:" at bounding box center [343, 185] width 23 height 8
copy strong "Name En:"
click at [163, 336] on input "Available" at bounding box center [162, 334] width 19 height 19
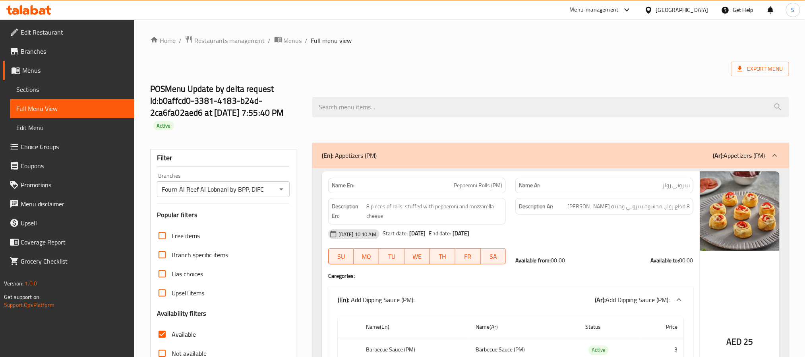
checkbox input "false"
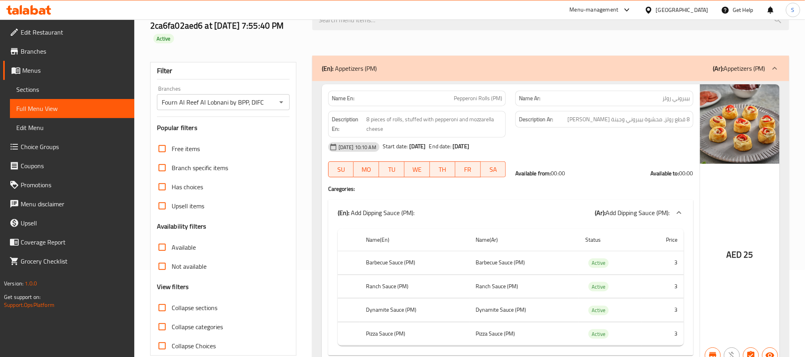
click at [165, 261] on input "Not available" at bounding box center [162, 266] width 19 height 19
checkbox input "true"
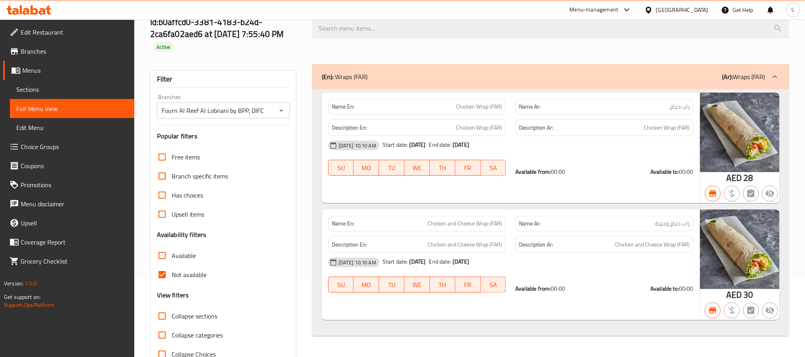
scroll to position [72, 0]
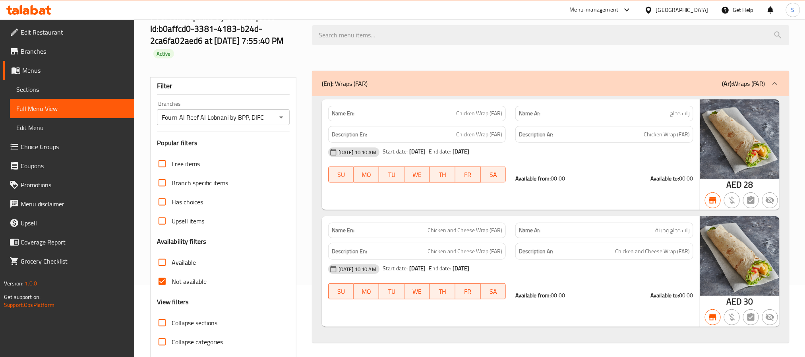
click at [49, 86] on span "Sections" at bounding box center [72, 90] width 112 height 10
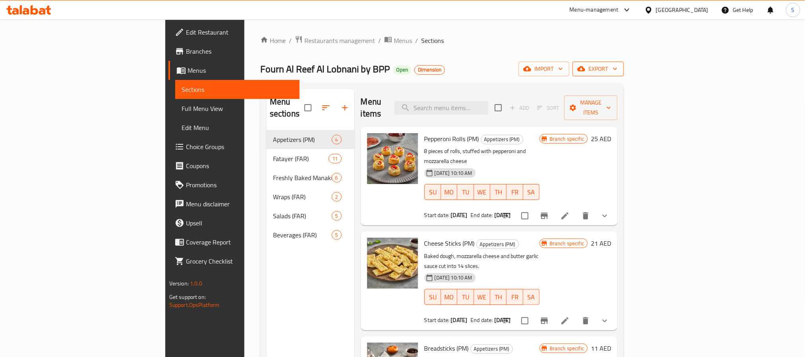
click at [618, 71] on span "export" at bounding box center [598, 69] width 39 height 10
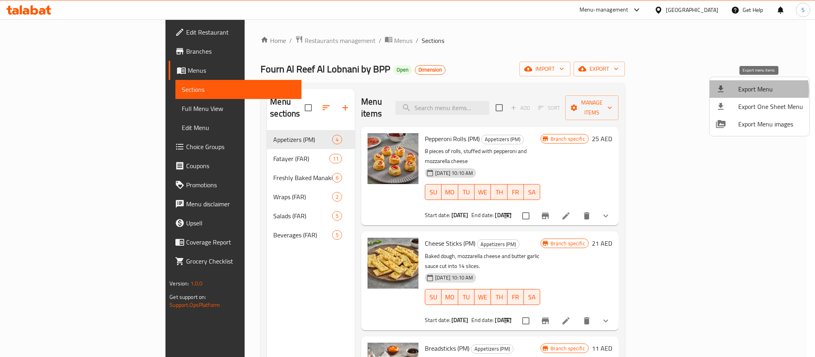
click at [748, 91] on span "Export Menu" at bounding box center [770, 89] width 65 height 10
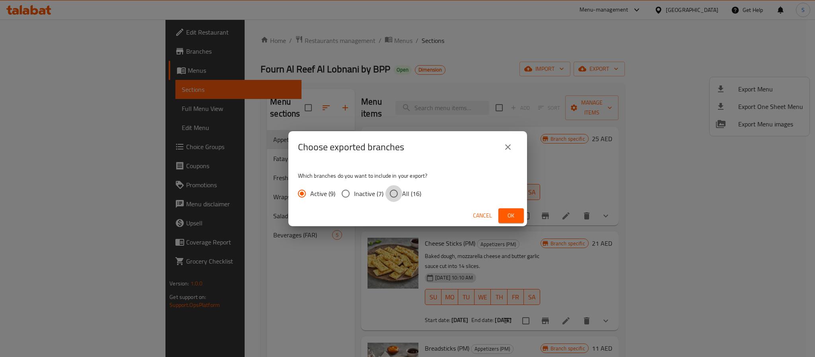
click at [401, 190] on input "All (16)" at bounding box center [393, 193] width 17 height 17
radio input "true"
click at [513, 212] on span "Ok" at bounding box center [511, 216] width 13 height 10
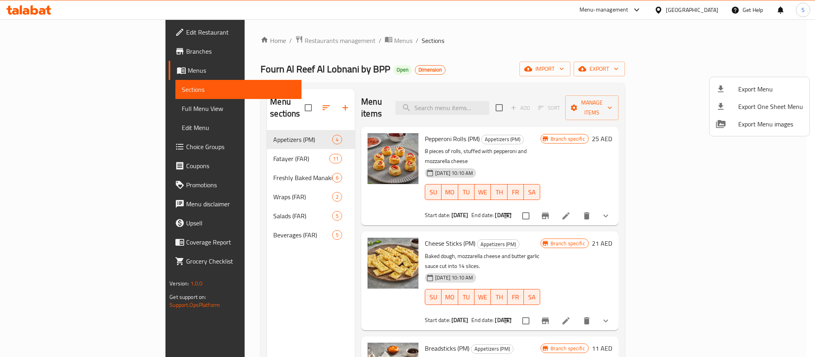
drag, startPoint x: 536, startPoint y: 39, endPoint x: 531, endPoint y: 39, distance: 4.8
click at [536, 39] on div at bounding box center [407, 178] width 815 height 357
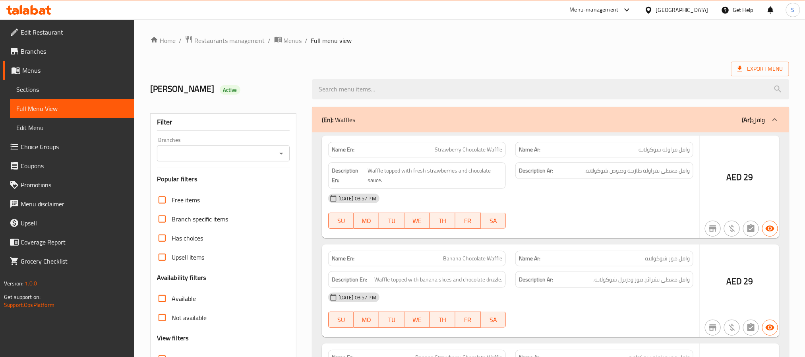
click at [229, 37] on div at bounding box center [402, 178] width 805 height 357
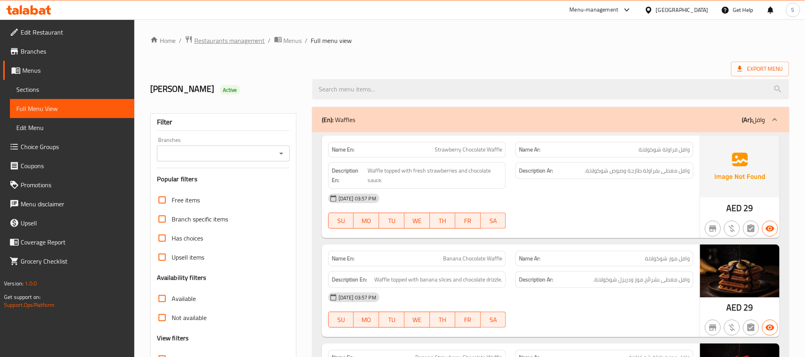
click at [229, 37] on span "Restaurants management" at bounding box center [229, 41] width 71 height 10
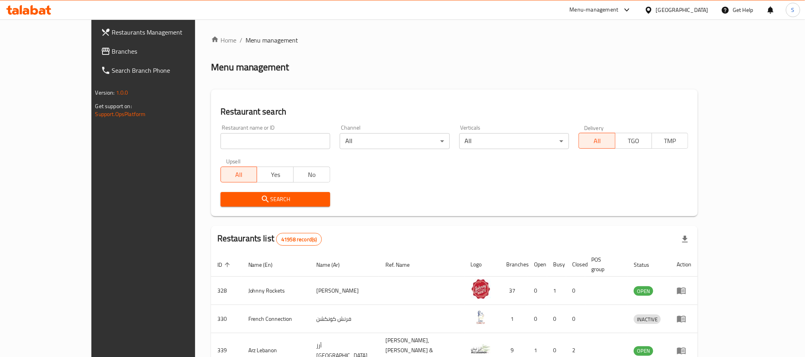
click at [112, 49] on span "Branches" at bounding box center [165, 52] width 107 height 10
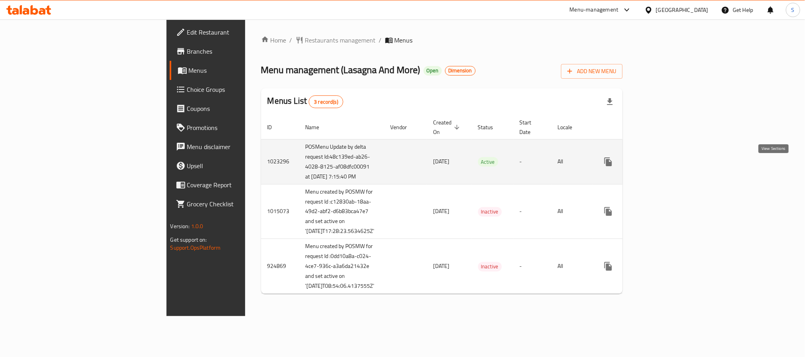
click at [671, 167] on icon "enhanced table" at bounding box center [666, 162] width 10 height 10
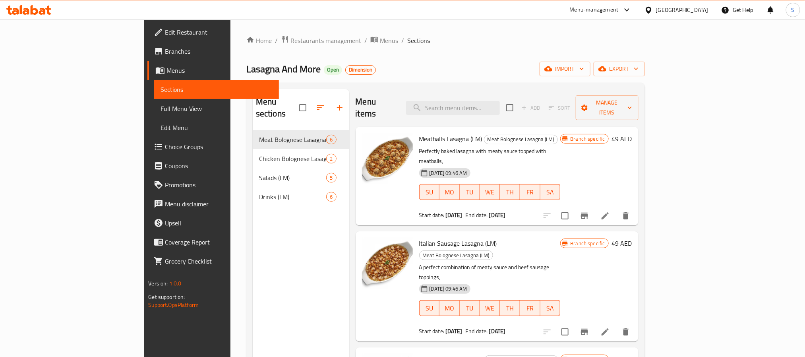
click at [161, 104] on span "Full Menu View" at bounding box center [217, 109] width 112 height 10
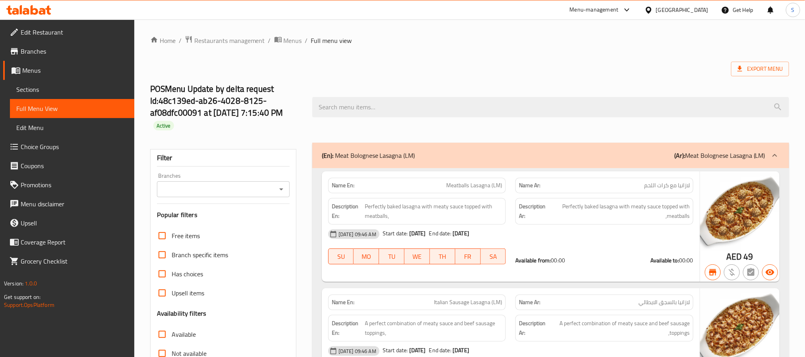
click at [283, 191] on icon "Open" at bounding box center [282, 189] width 10 height 10
click at [296, 111] on h2 "POSMenu Update by delta request Id:48c139ed-ab26-4028-8125-af08dfc00091 at 11/2…" at bounding box center [226, 107] width 153 height 48
click at [281, 185] on icon "Open" at bounding box center [282, 189] width 10 height 10
click at [281, 185] on icon "Close" at bounding box center [282, 189] width 10 height 10
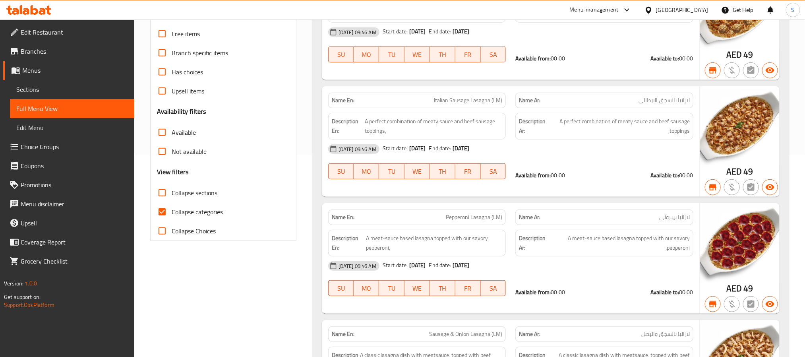
scroll to position [202, 0]
click at [161, 206] on input "Collapse categories" at bounding box center [162, 212] width 19 height 19
checkbox input "false"
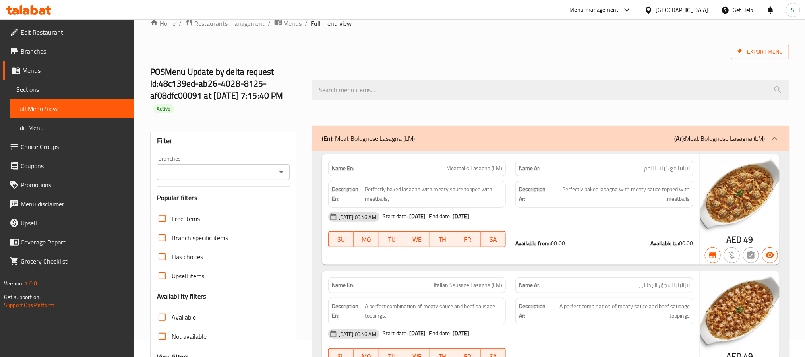
scroll to position [0, 0]
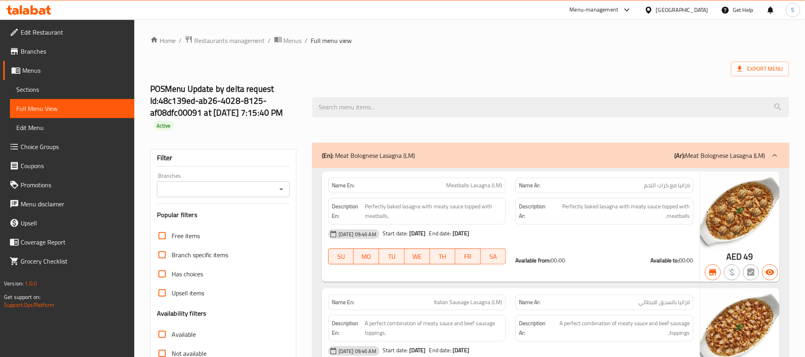
click at [281, 189] on icon "Open" at bounding box center [281, 189] width 4 height 2
click at [288, 197] on div "Branches" at bounding box center [223, 189] width 133 height 16
click at [284, 194] on icon "Open" at bounding box center [282, 189] width 10 height 10
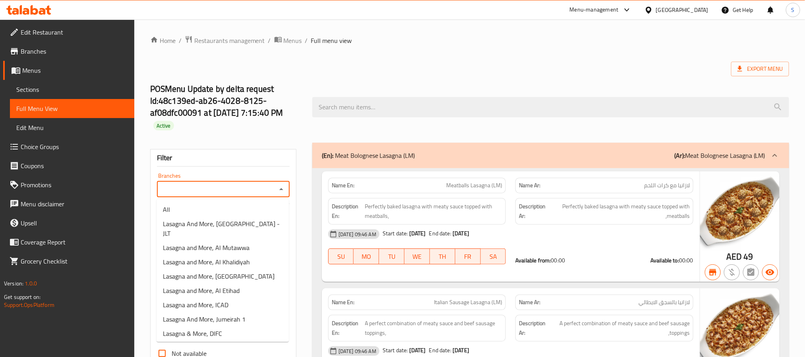
click at [314, 120] on div at bounding box center [551, 107] width 487 height 30
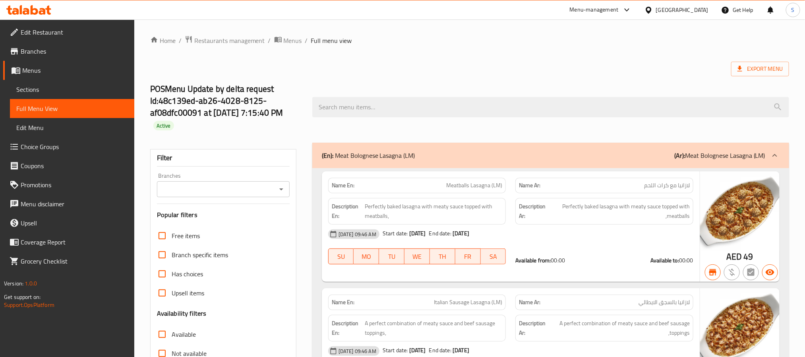
click at [339, 185] on strong "Name En:" at bounding box center [343, 185] width 23 height 8
copy strong "Name En:"
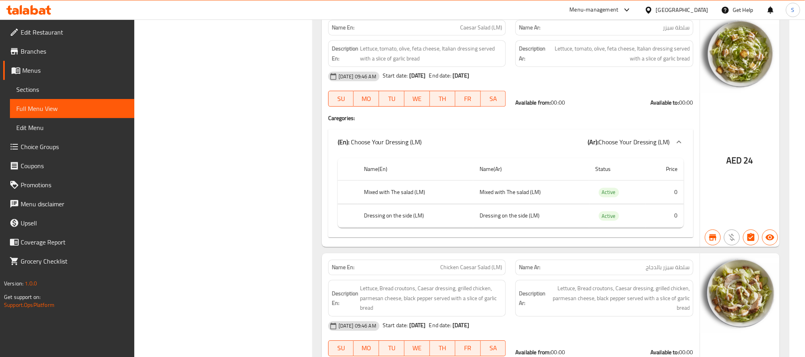
scroll to position [0, 0]
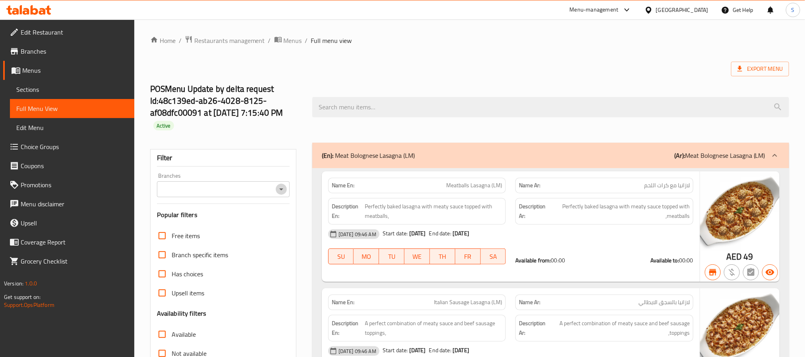
click at [280, 186] on icon "Open" at bounding box center [282, 189] width 10 height 10
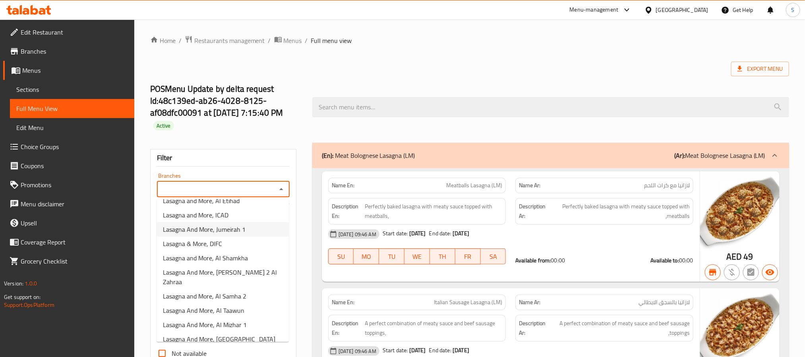
scroll to position [92, 0]
click at [248, 271] on span "Lasagna And More, Al Rawda 2 Al Zahraa" at bounding box center [223, 275] width 120 height 19
type input "Lasagna And More, Al Rawda 2 Al Zahraa"
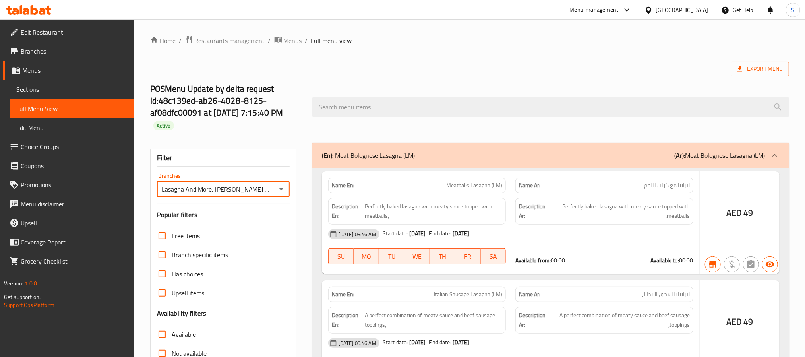
click at [295, 238] on div "Filter Branches Lasagna And More, Al Rawda 2 Al Zahraa Branches Popular filters…" at bounding box center [223, 296] width 146 height 294
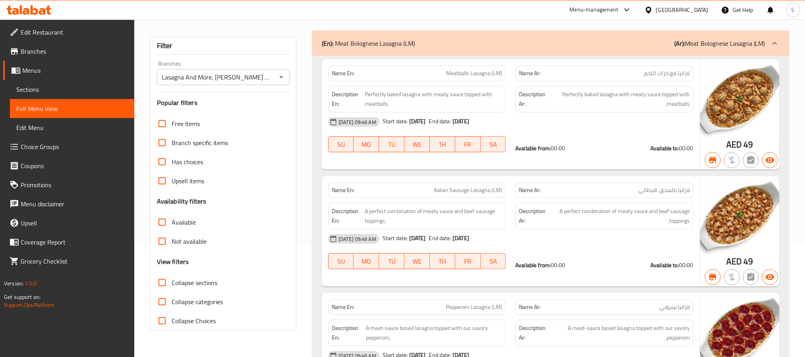
scroll to position [124, 0]
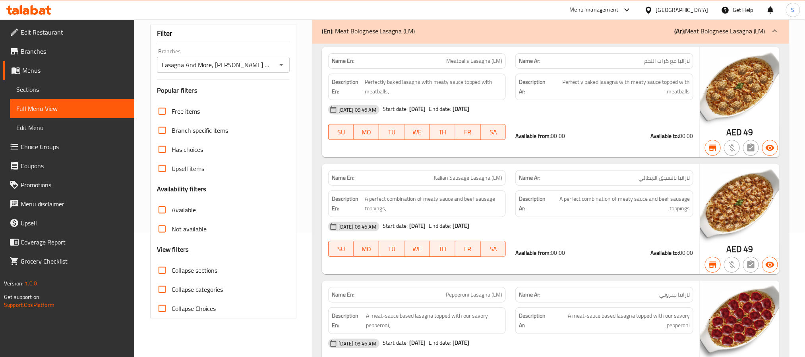
click at [158, 204] on input "Available" at bounding box center [162, 209] width 19 height 19
checkbox input "true"
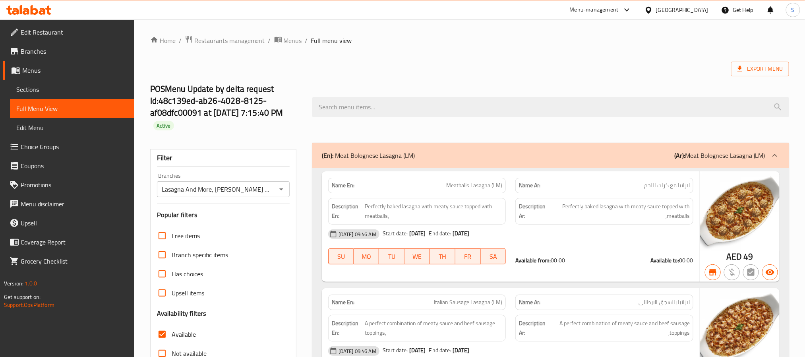
click at [350, 188] on strong "Name En:" at bounding box center [343, 185] width 23 height 8
copy strong "Name En:"
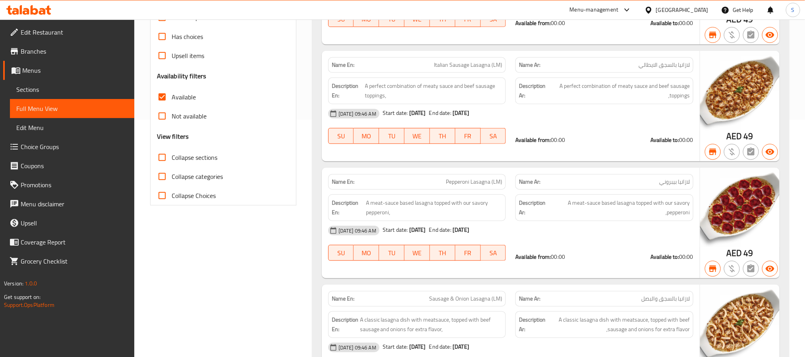
scroll to position [272, 0]
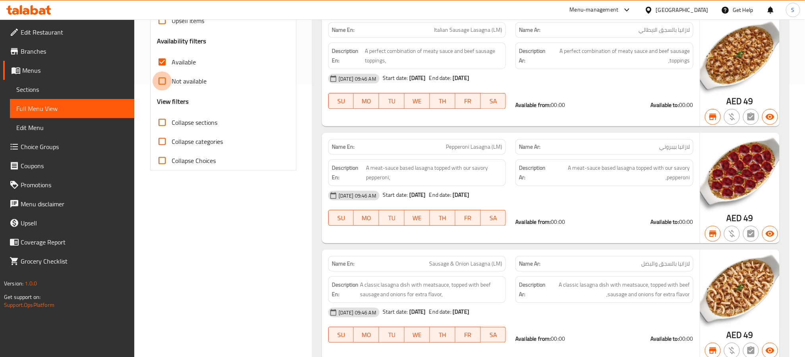
click at [163, 83] on input "Not available" at bounding box center [162, 81] width 19 height 19
checkbox input "true"
click at [160, 58] on input "Available" at bounding box center [162, 61] width 19 height 19
checkbox input "false"
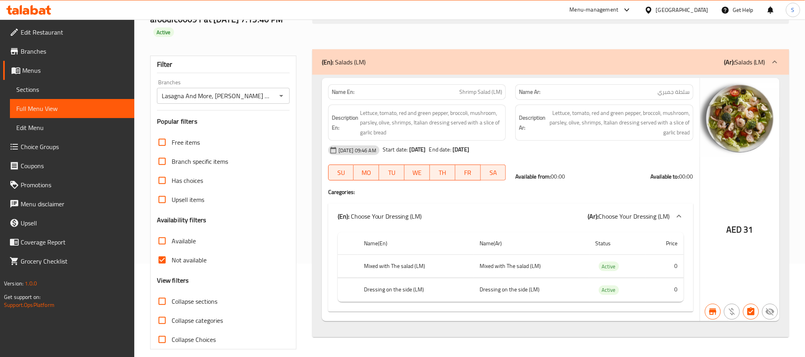
scroll to position [103, 0]
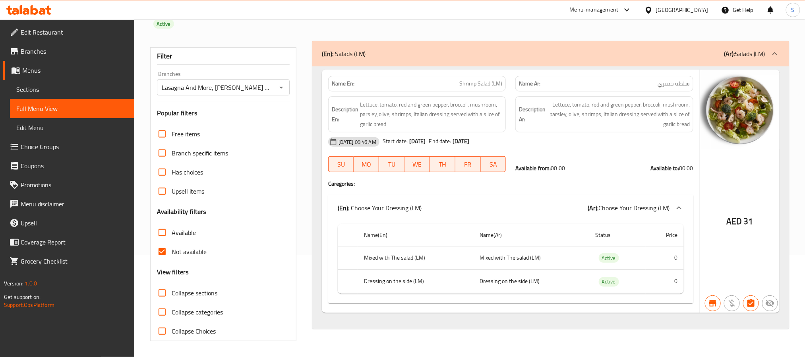
click at [56, 86] on span "Sections" at bounding box center [72, 90] width 112 height 10
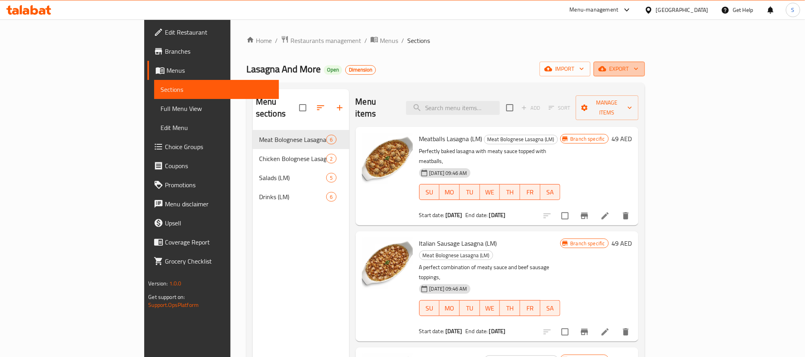
click at [639, 70] on span "export" at bounding box center [619, 69] width 39 height 10
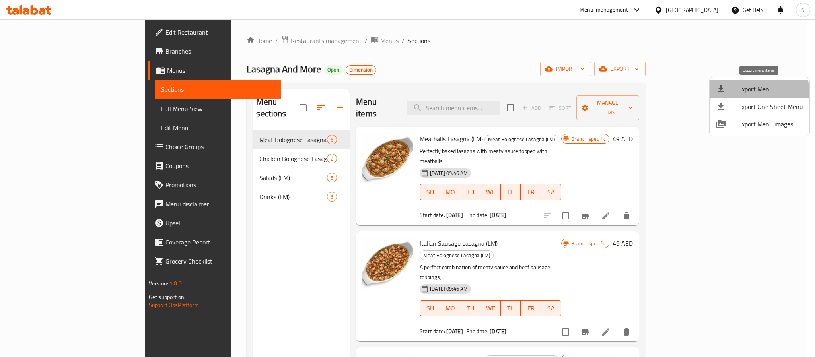
click at [737, 91] on div at bounding box center [727, 89] width 22 height 10
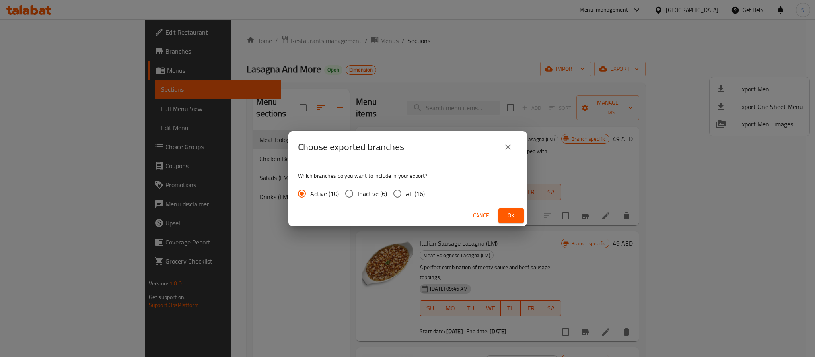
click at [415, 197] on span "All (16)" at bounding box center [415, 194] width 19 height 10
click at [406, 197] on input "All (16)" at bounding box center [397, 193] width 17 height 17
radio input "true"
click at [512, 215] on span "Ok" at bounding box center [511, 216] width 13 height 10
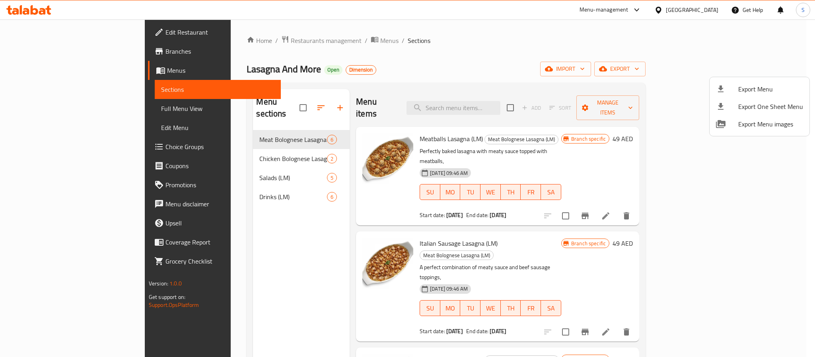
drag, startPoint x: 576, startPoint y: 61, endPoint x: 545, endPoint y: 49, distance: 32.7
click at [576, 61] on div at bounding box center [407, 178] width 815 height 357
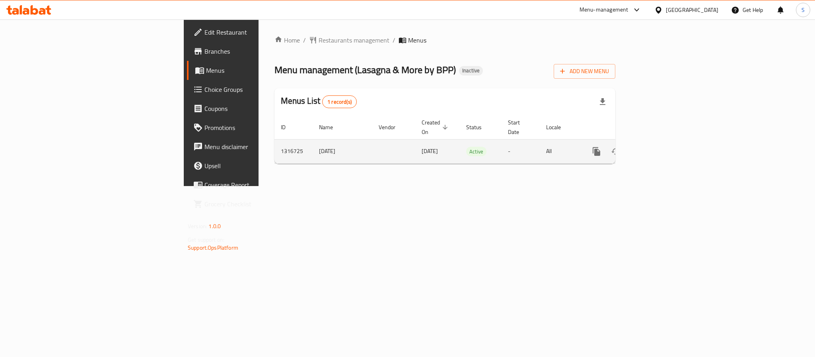
click at [658, 147] on icon "enhanced table" at bounding box center [654, 152] width 10 height 10
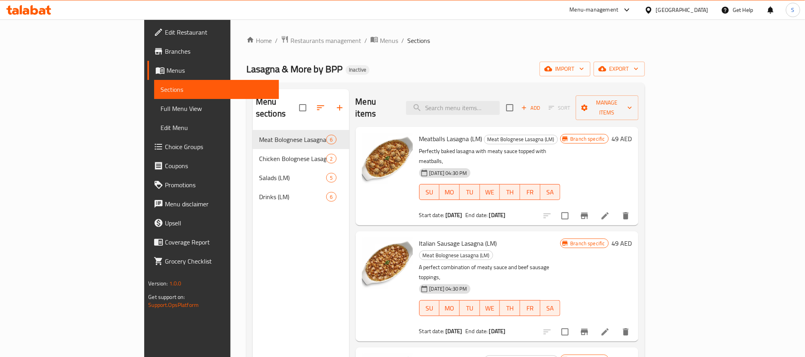
click at [161, 107] on span "Full Menu View" at bounding box center [217, 109] width 112 height 10
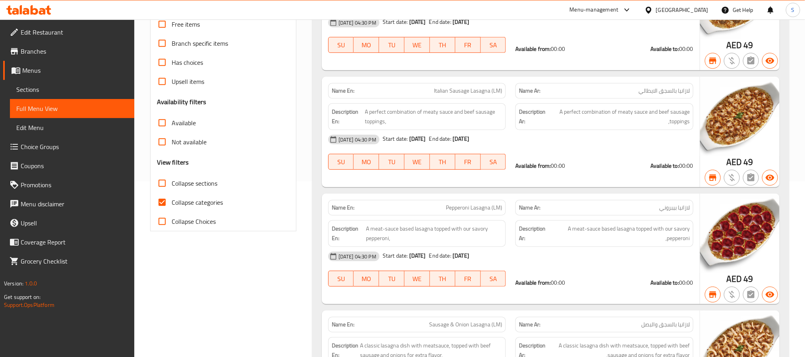
scroll to position [217, 0]
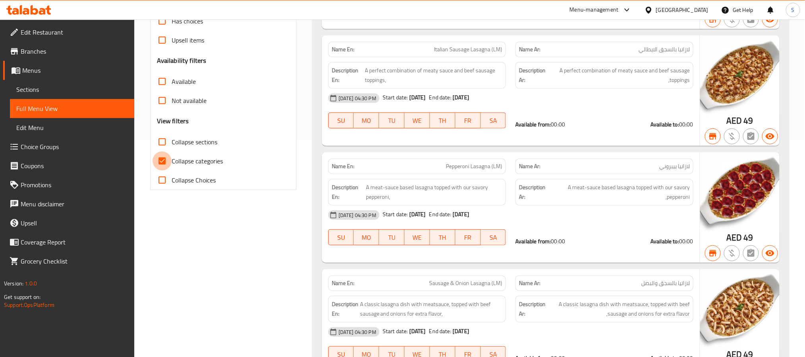
click at [171, 161] on input "Collapse categories" at bounding box center [162, 160] width 19 height 19
checkbox input "false"
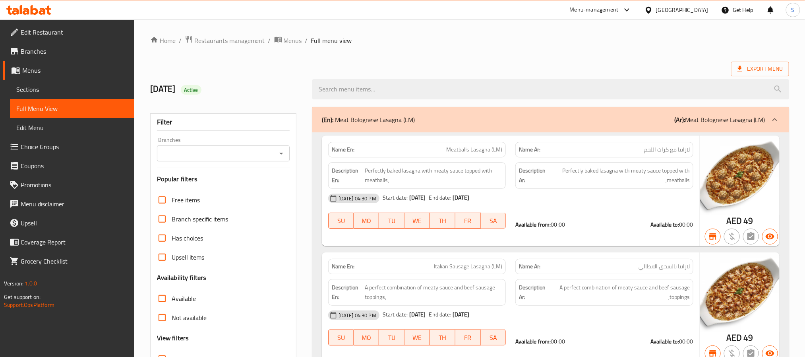
scroll to position [1139, 0]
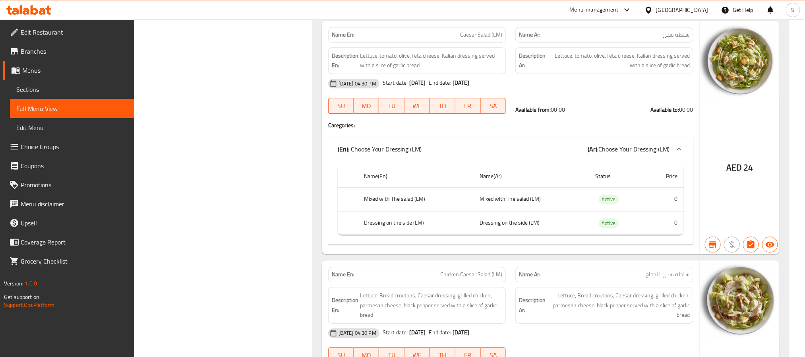
scroll to position [0, 0]
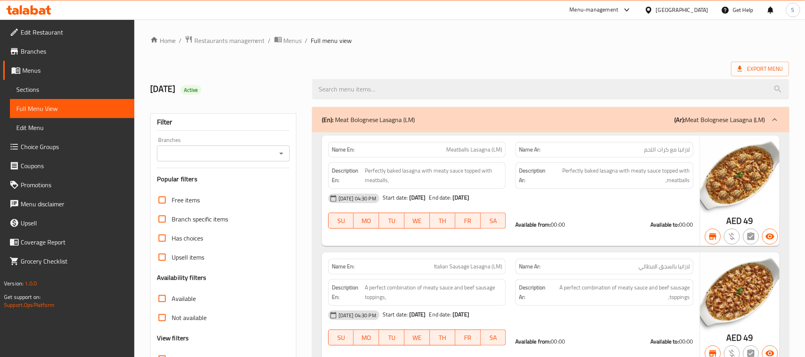
click at [281, 153] on icon "Open" at bounding box center [281, 154] width 4 height 2
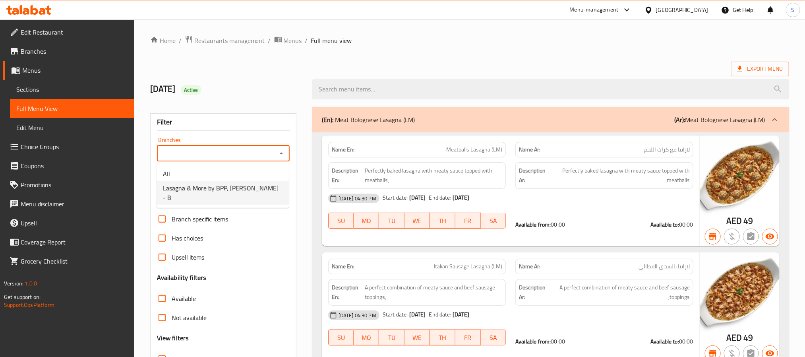
click at [222, 186] on span "Lasagna & More by BPP, [PERSON_NAME] - B" at bounding box center [223, 192] width 120 height 19
type input "Lasagna & More by BPP, [PERSON_NAME] - B"
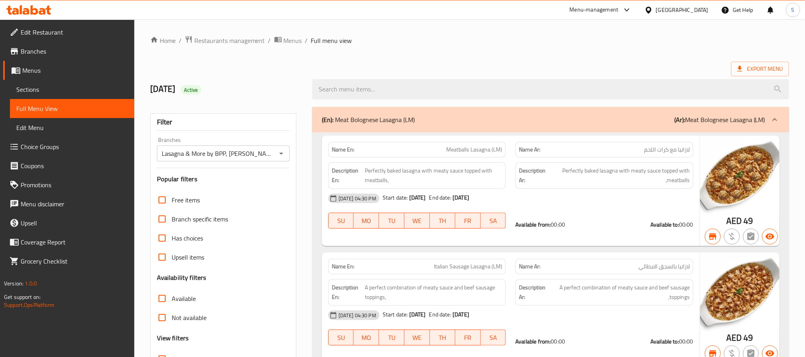
click at [291, 177] on div "Filter Branches Lasagna & More by BPP, [PERSON_NAME] - B Branches Popular filte…" at bounding box center [223, 260] width 146 height 294
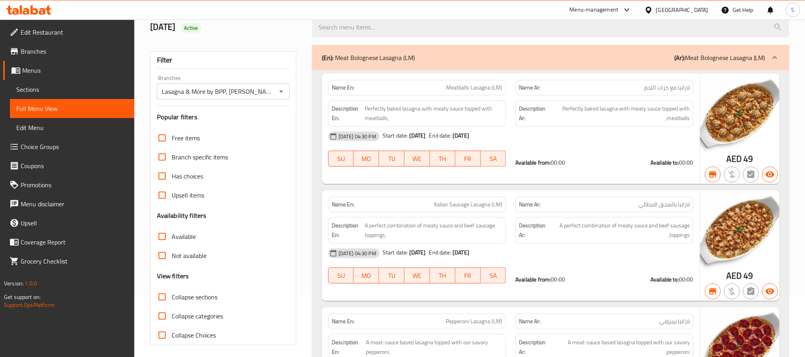
scroll to position [67, 0]
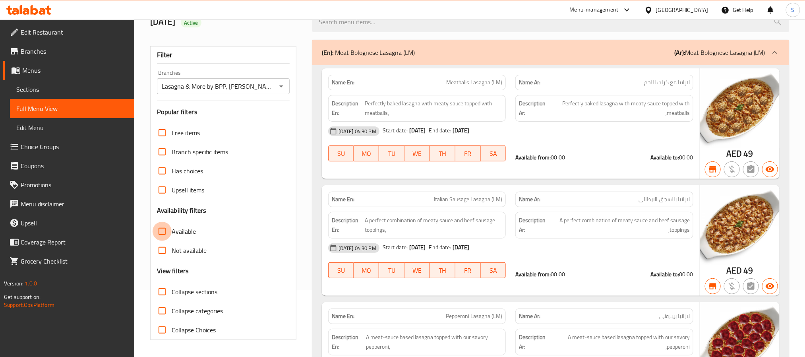
click at [164, 235] on input "Available" at bounding box center [162, 231] width 19 height 19
checkbox input "true"
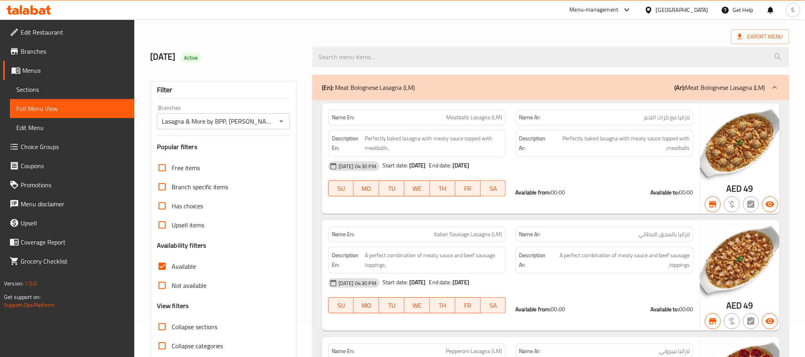
scroll to position [0, 0]
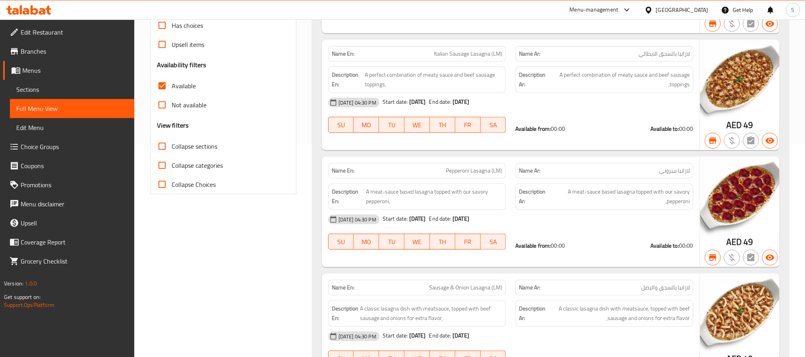
scroll to position [213, 0]
click at [161, 101] on input "Not available" at bounding box center [162, 104] width 19 height 19
checkbox input "true"
click at [163, 83] on input "Available" at bounding box center [162, 85] width 19 height 19
checkbox input "false"
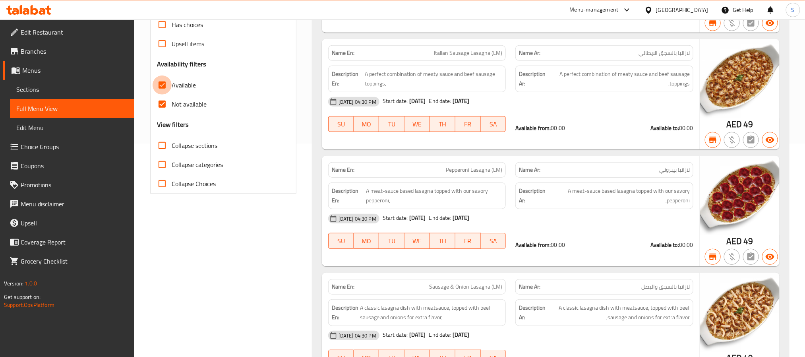
scroll to position [67, 0]
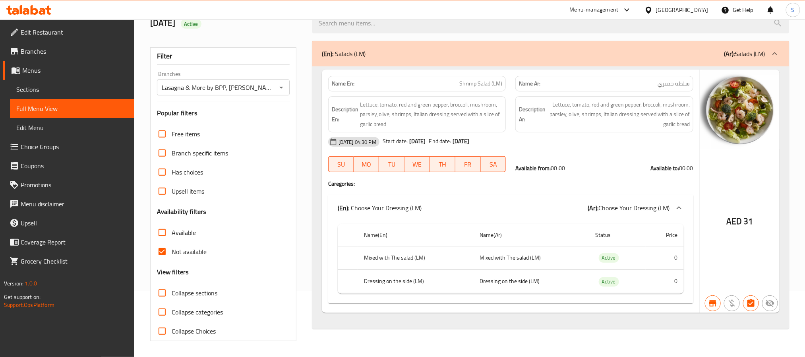
click at [43, 80] on link "Sections" at bounding box center [72, 89] width 124 height 19
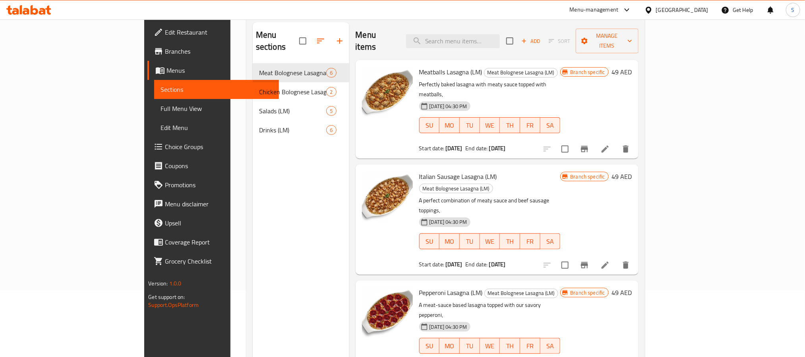
click at [632, 94] on div "Branch specific 49 AED" at bounding box center [597, 109] width 72 height 86
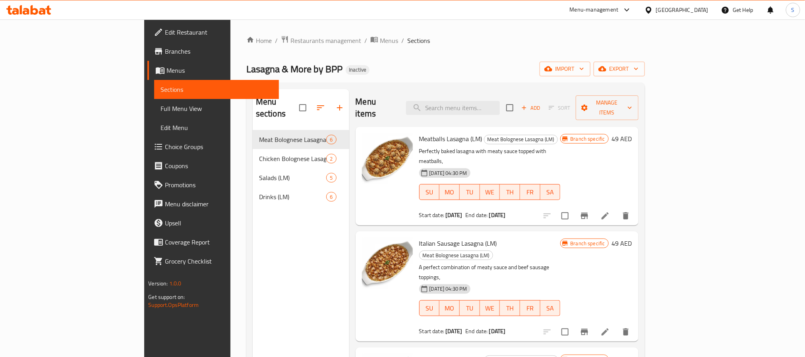
click at [645, 57] on div "Home / Restaurants management / Menus / Sections Lasagna & More by BPP Inactive…" at bounding box center [445, 243] width 399 height 417
click at [639, 70] on span "export" at bounding box center [619, 69] width 39 height 10
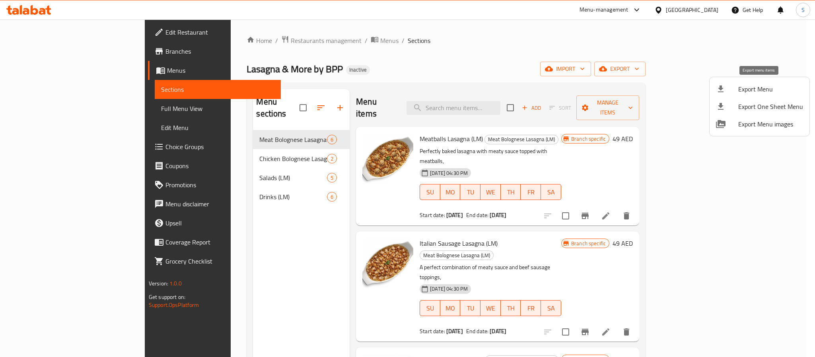
click at [732, 87] on div at bounding box center [727, 89] width 22 height 10
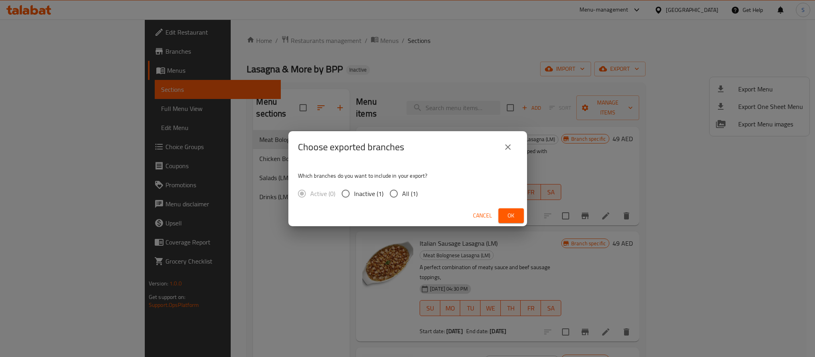
click at [404, 196] on span "All (1)" at bounding box center [410, 194] width 16 height 10
click at [402, 196] on input "All (1)" at bounding box center [393, 193] width 17 height 17
radio input "true"
click at [509, 213] on span "Ok" at bounding box center [511, 216] width 13 height 10
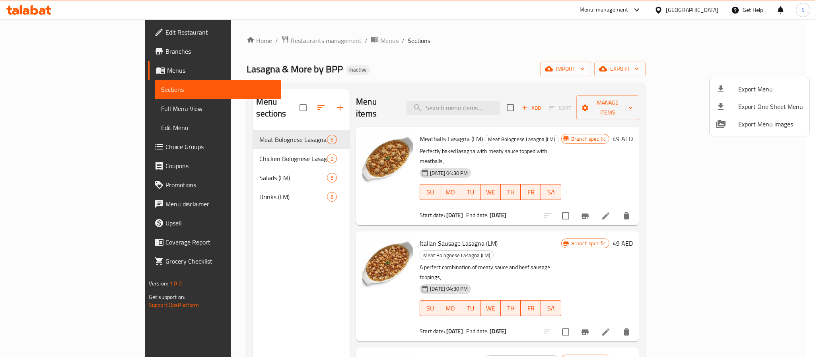
click at [591, 70] on div at bounding box center [407, 178] width 815 height 357
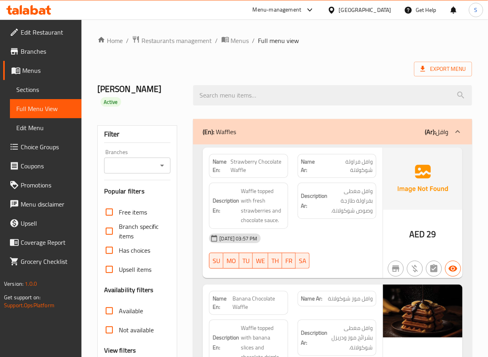
click at [177, 93] on h2 "OMAR Active" at bounding box center [140, 95] width 87 height 24
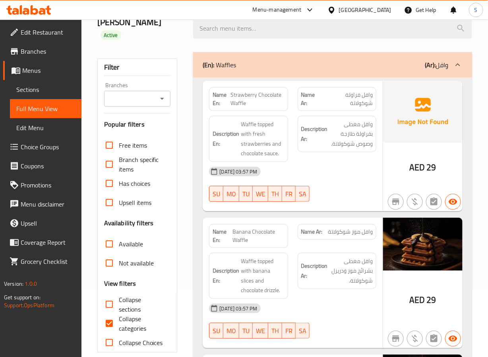
scroll to position [103, 0]
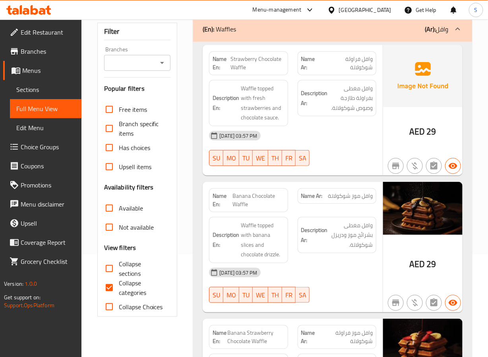
click at [102, 278] on input "Collapse categories" at bounding box center [109, 287] width 19 height 19
checkbox input "false"
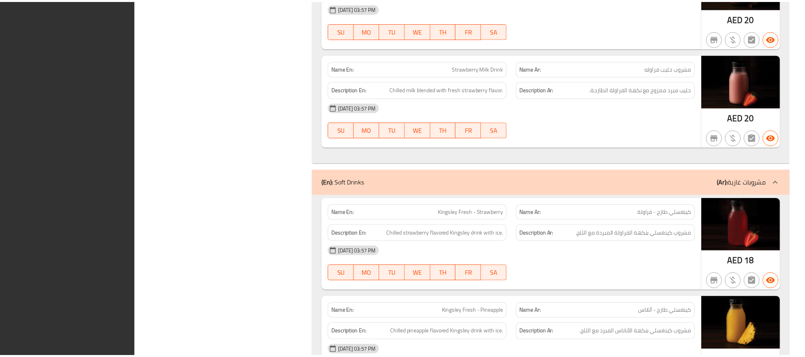
scroll to position [2665, 0]
